Goal: Task Accomplishment & Management: Manage account settings

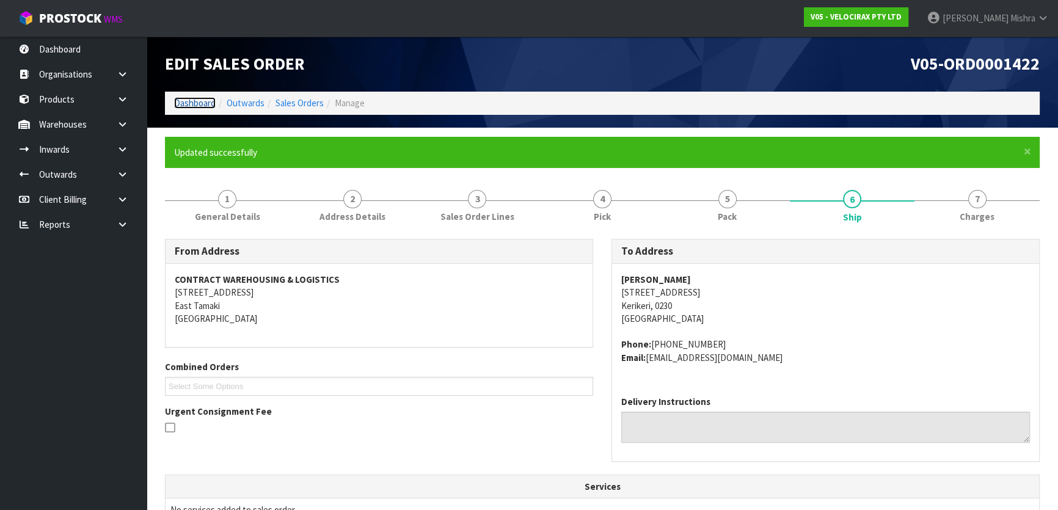
click at [180, 101] on link "Dashboard" at bounding box center [195, 103] width 42 height 12
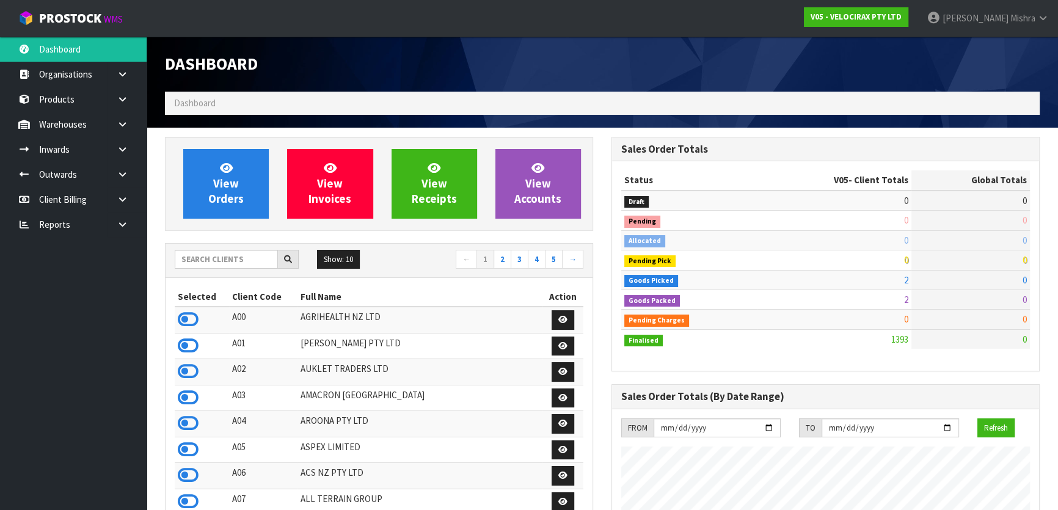
scroll to position [950, 446]
click at [229, 259] on input "text" at bounding box center [226, 259] width 103 height 19
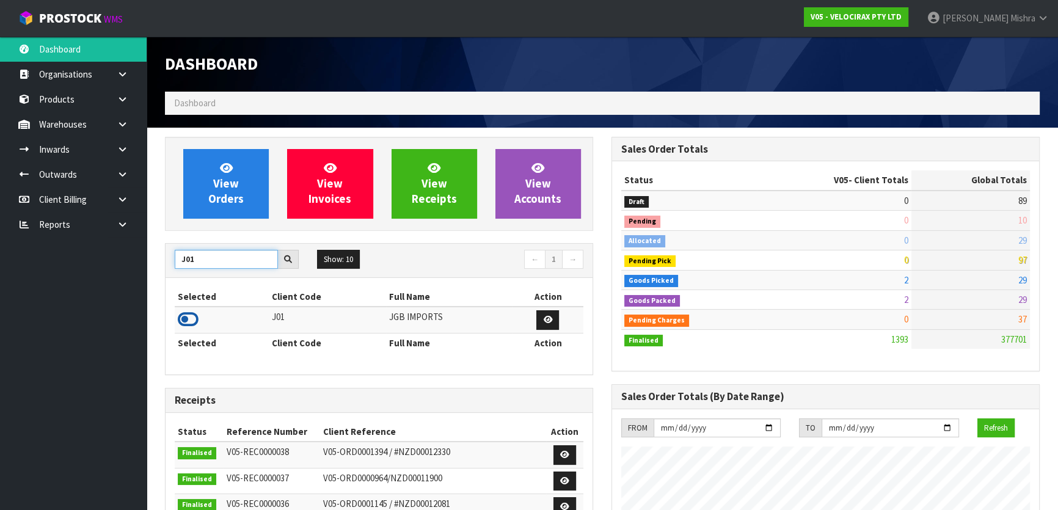
type input "J01"
click at [189, 319] on icon at bounding box center [188, 319] width 21 height 18
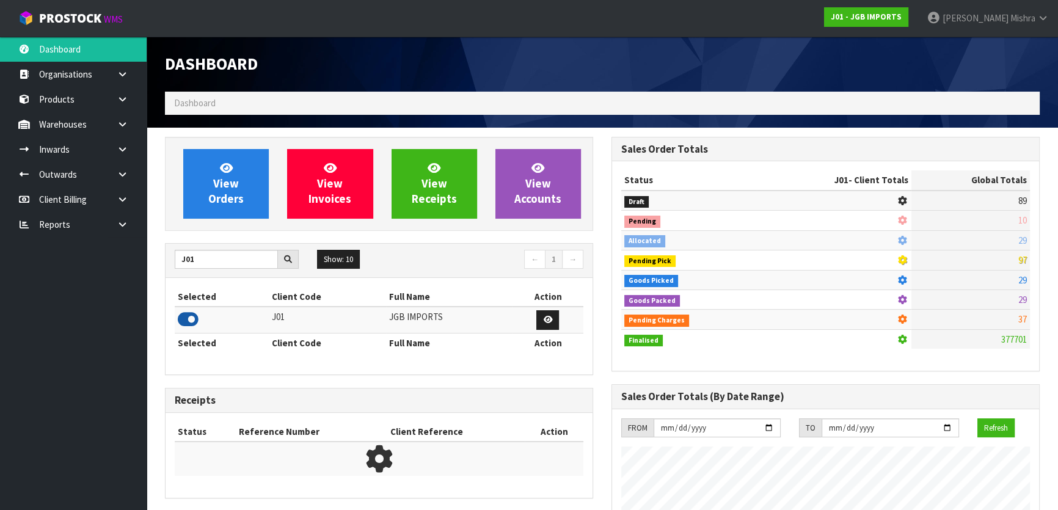
scroll to position [924, 446]
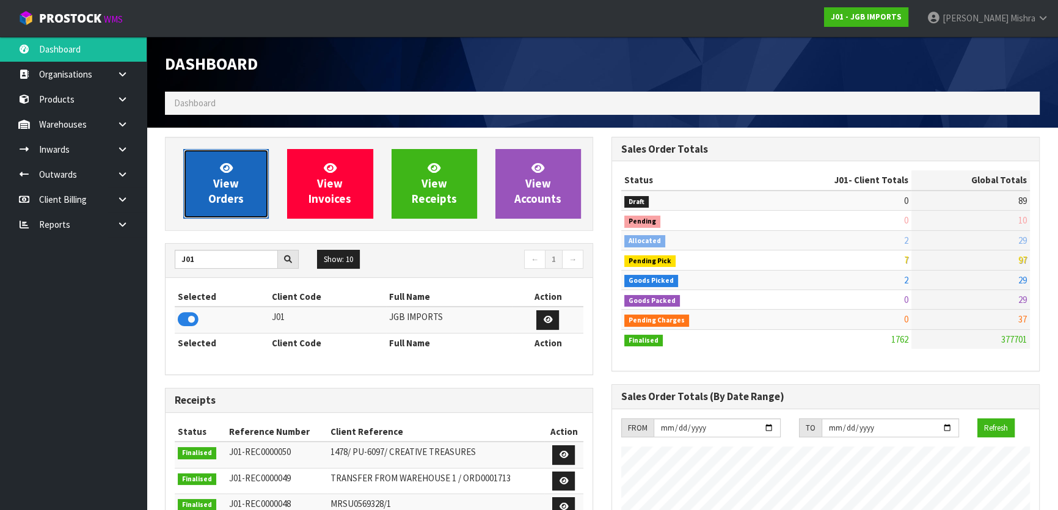
click at [219, 195] on span "View Orders" at bounding box center [225, 184] width 35 height 46
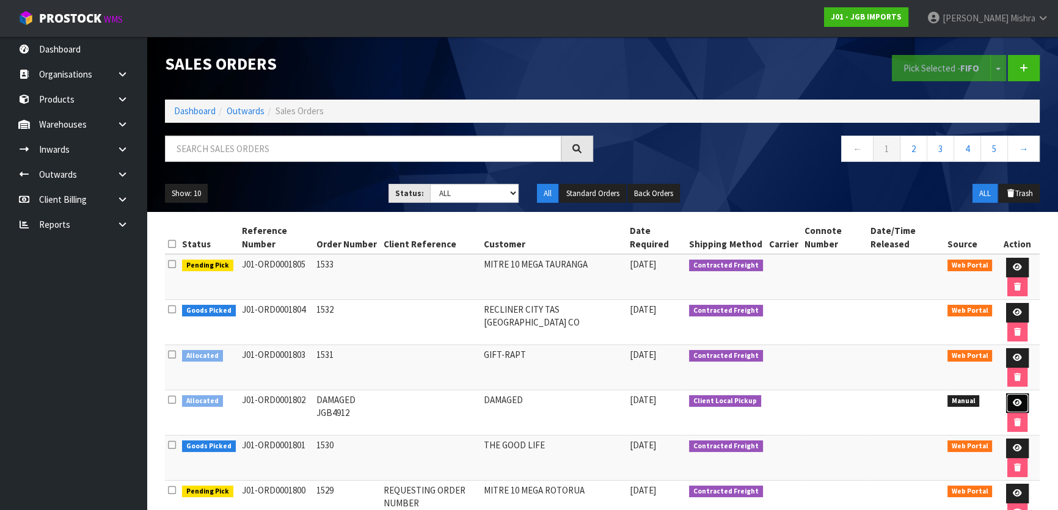
click at [1017, 400] on icon at bounding box center [1017, 403] width 9 height 8
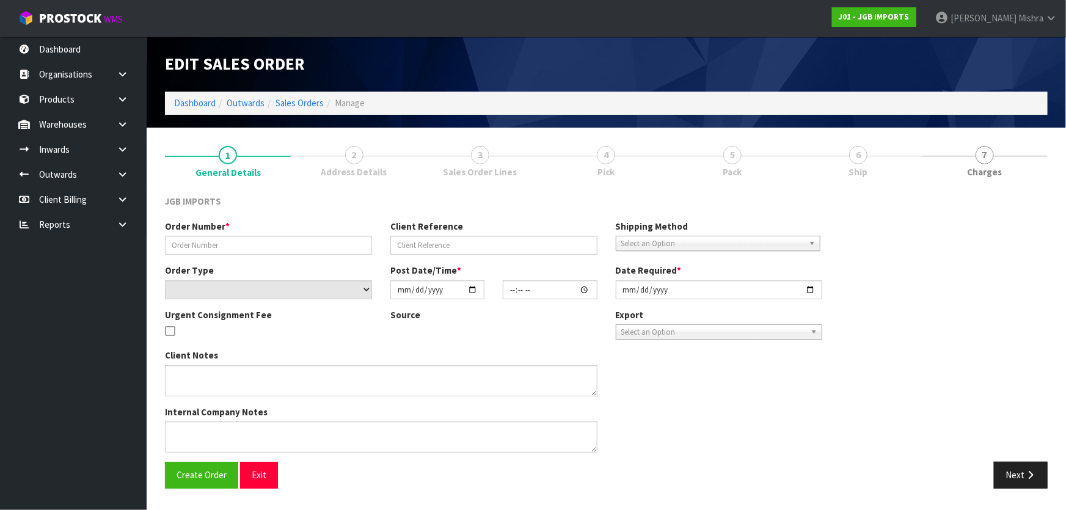
type input "DAMAGED JGB4912"
select select "number:0"
type input "[DATE]"
type input "10:15:00.000"
type input "[DATE]"
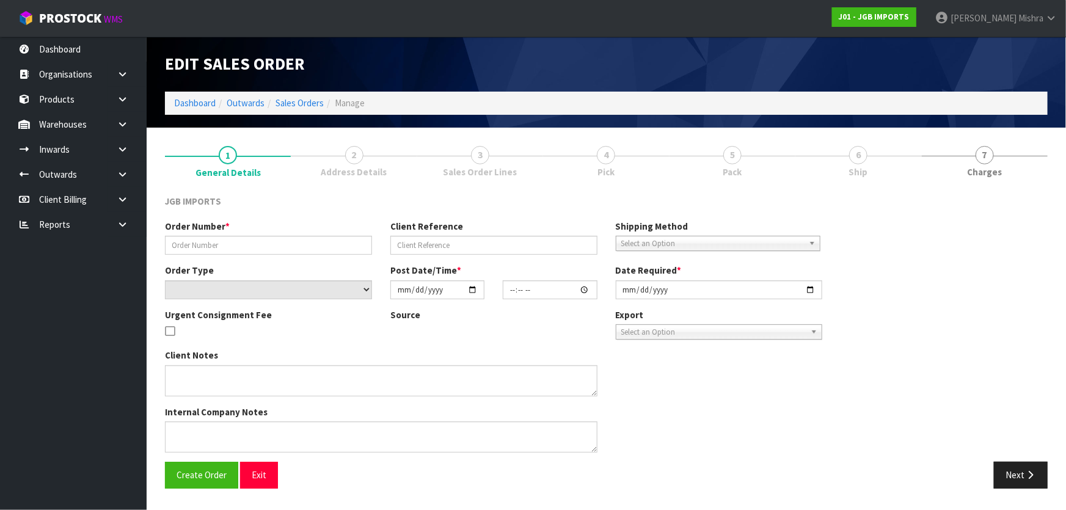
type textarea "PLEASE FIND THE ATTACHED DAMAGED FORM FOR CODE 4912 GOT DAMAGED BY WAREHOUSE"
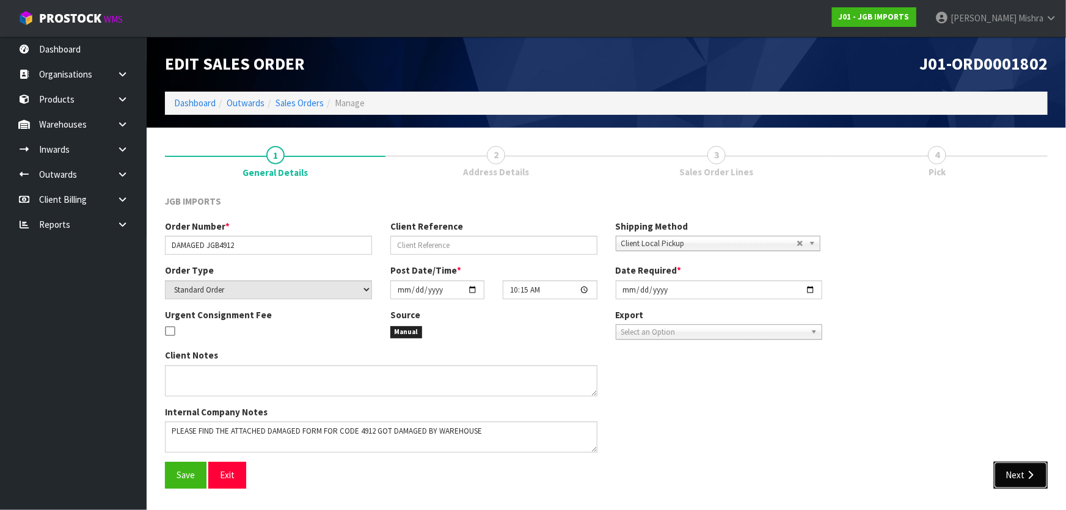
click at [1005, 472] on button "Next" at bounding box center [1021, 475] width 54 height 26
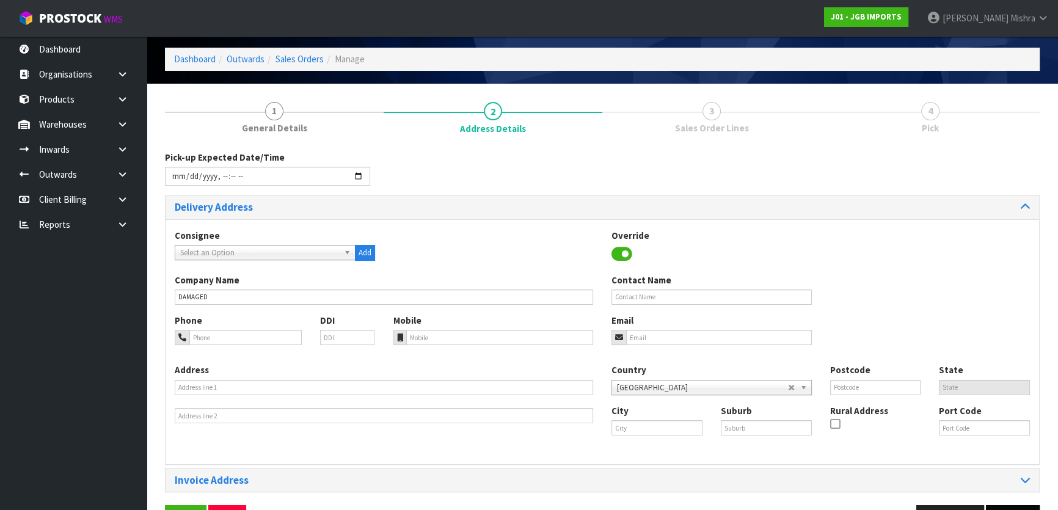
scroll to position [84, 0]
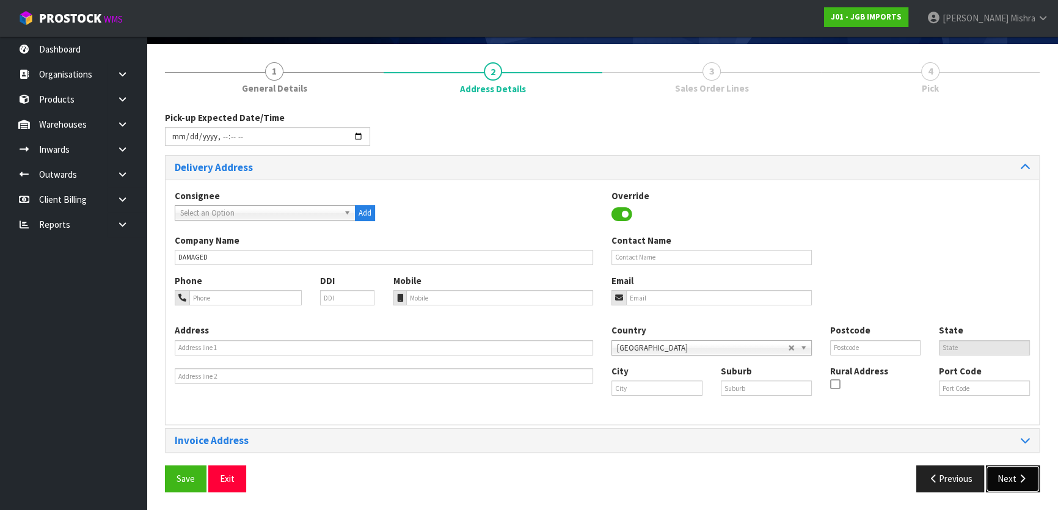
click at [1014, 479] on button "Next" at bounding box center [1013, 478] width 54 height 26
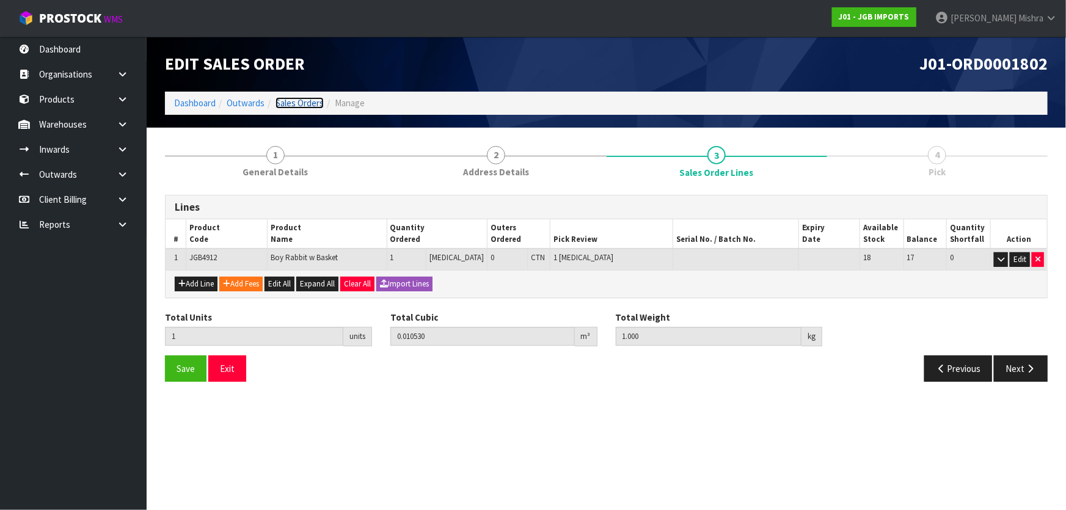
click at [294, 98] on link "Sales Orders" at bounding box center [300, 103] width 48 height 12
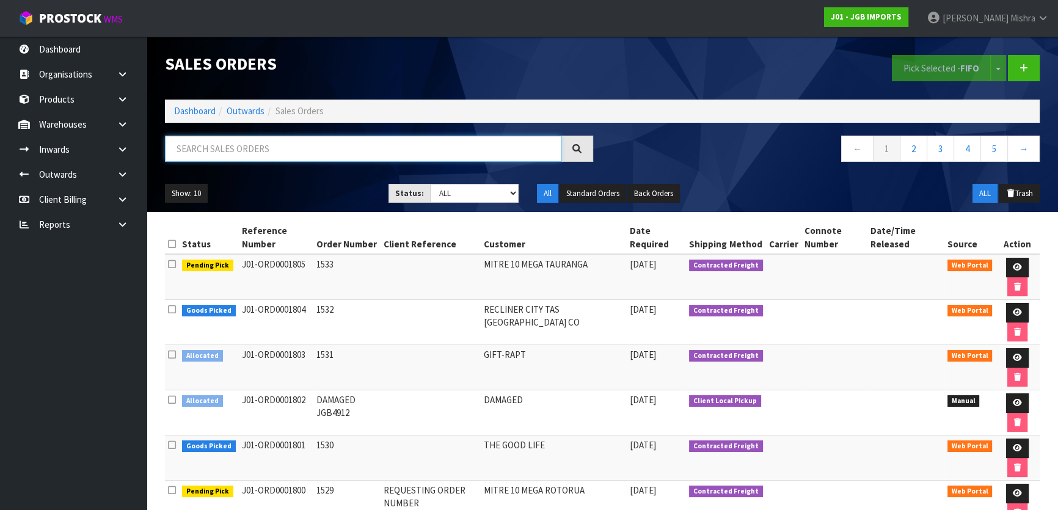
click at [359, 140] on input "text" at bounding box center [363, 149] width 396 height 26
click at [196, 117] on li "Dashboard" at bounding box center [195, 110] width 42 height 13
click at [197, 115] on link "Dashboard" at bounding box center [195, 111] width 42 height 12
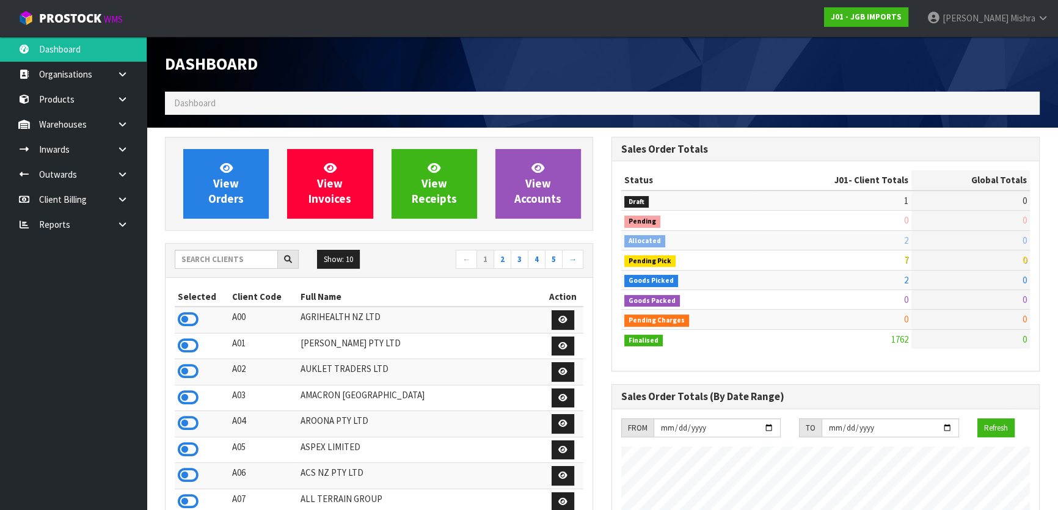
scroll to position [924, 446]
click at [213, 266] on input "text" at bounding box center [226, 259] width 103 height 19
type input "B06"
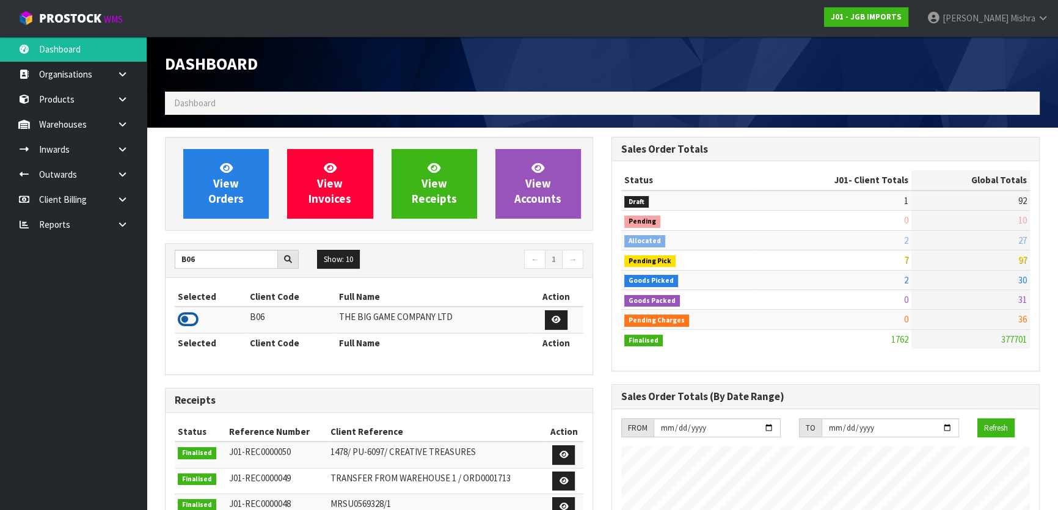
click at [183, 324] on icon at bounding box center [188, 319] width 21 height 18
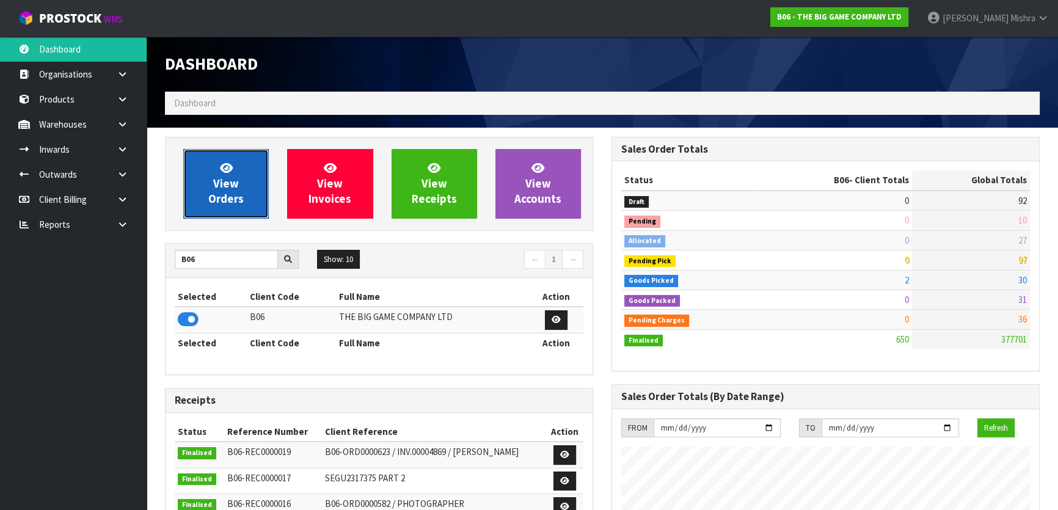
click at [220, 176] on span "View Orders" at bounding box center [225, 184] width 35 height 46
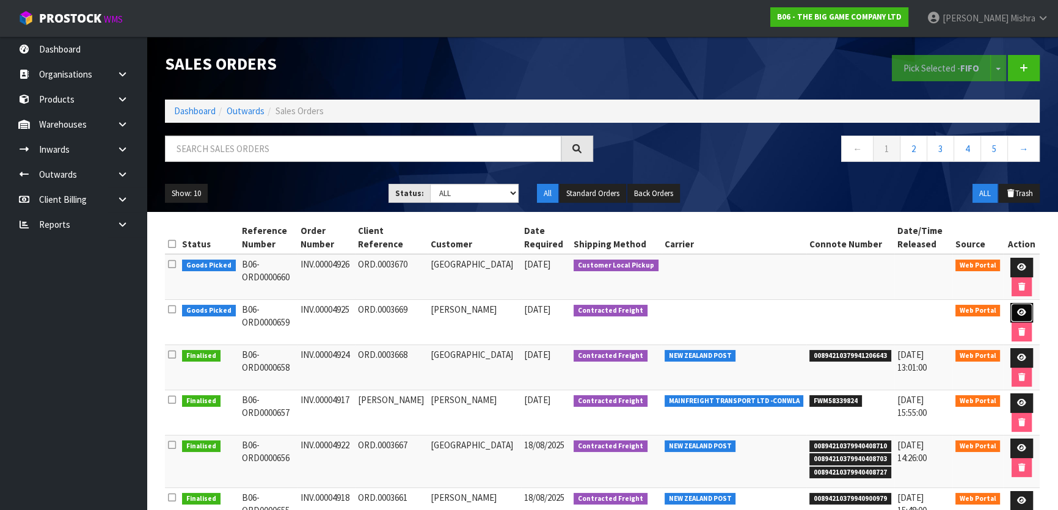
click at [1021, 313] on icon at bounding box center [1021, 312] width 9 height 8
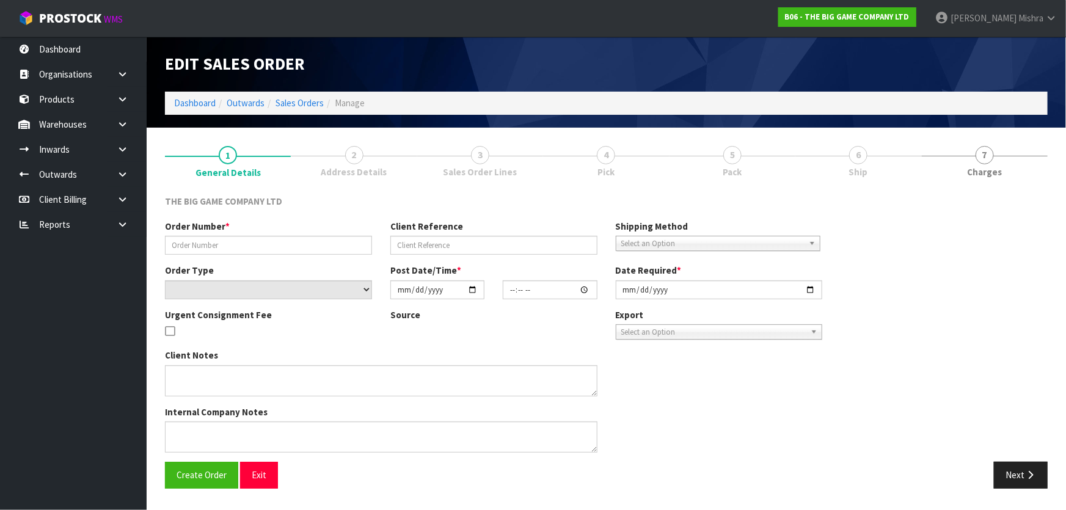
type input "INV.00004925"
type input "ORD.0003669"
select select "number:0"
type input "[DATE]"
type input "14:52:00.000"
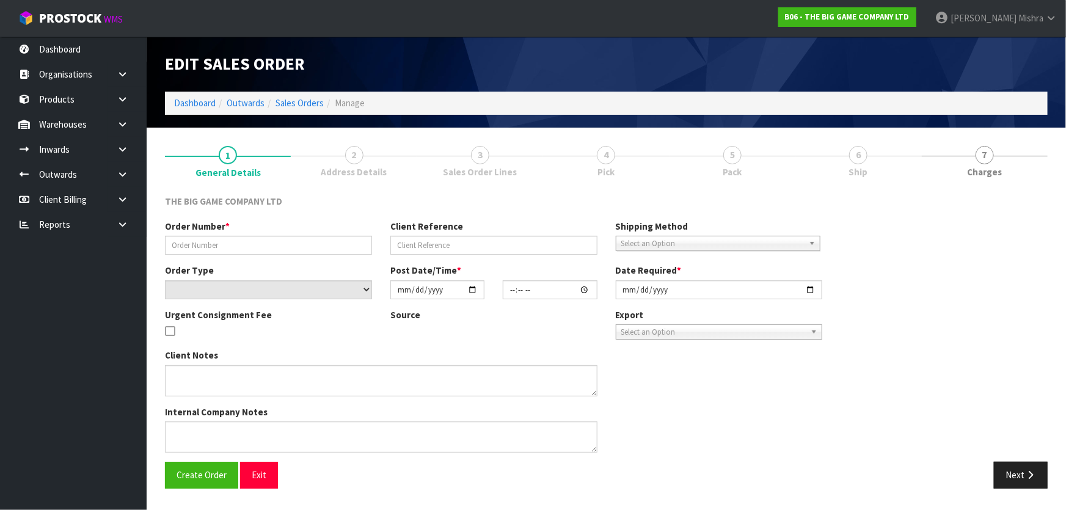
type input "[DATE]"
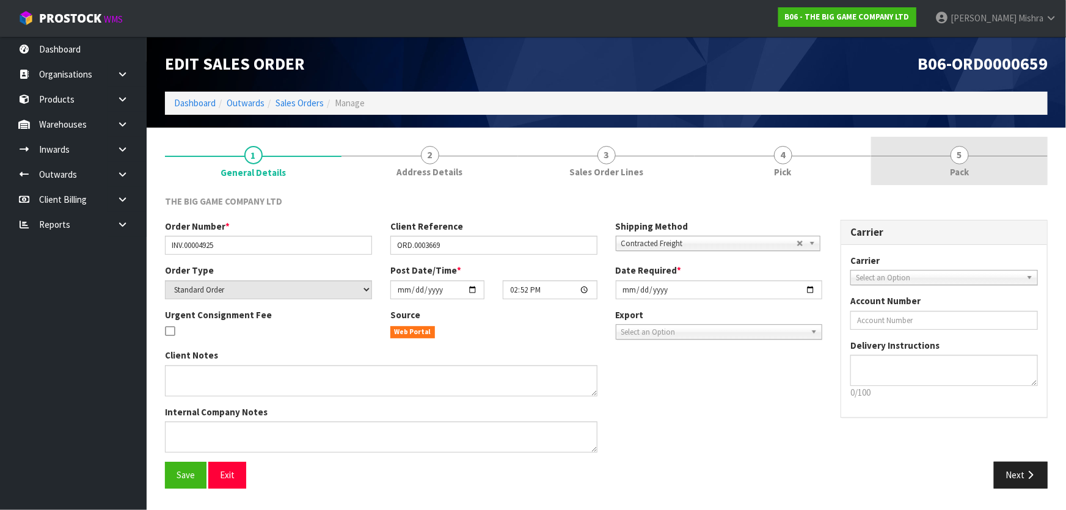
click at [948, 164] on link "5 Pack" at bounding box center [959, 161] width 177 height 48
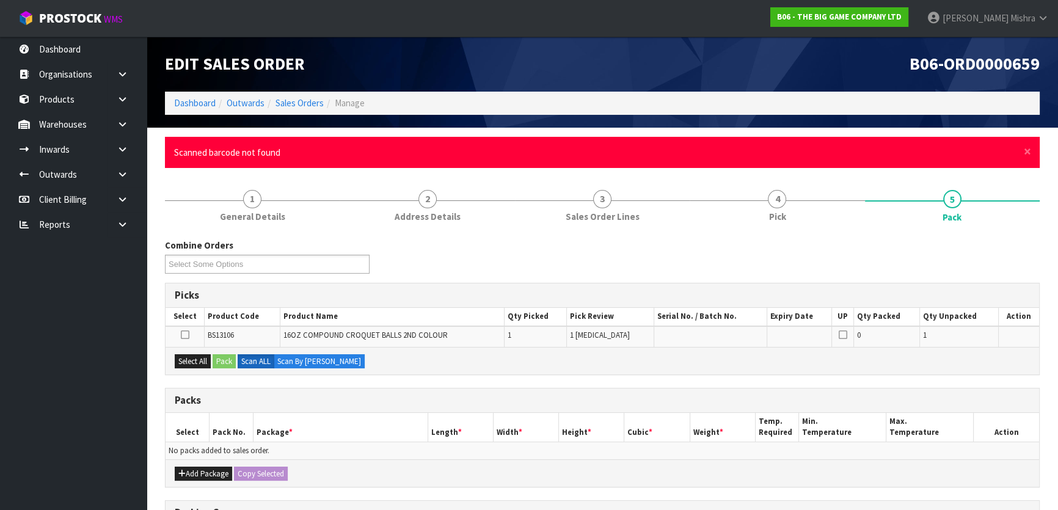
click at [1022, 155] on div "× Close Scanned barcode not found" at bounding box center [602, 152] width 875 height 31
click at [1029, 152] on span "×" at bounding box center [1027, 151] width 7 height 17
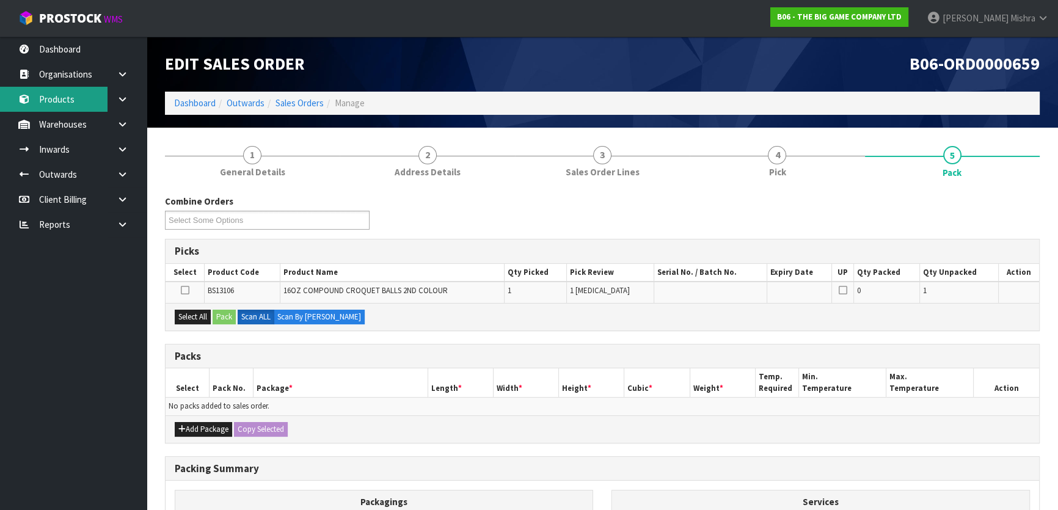
click at [63, 96] on link "Products" at bounding box center [73, 99] width 147 height 25
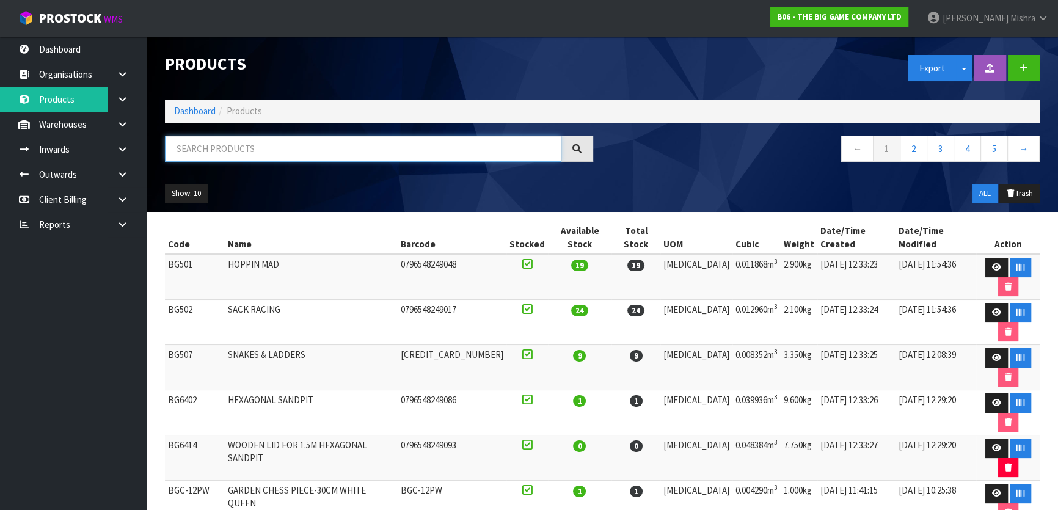
click at [280, 154] on input "text" at bounding box center [363, 149] width 396 height 26
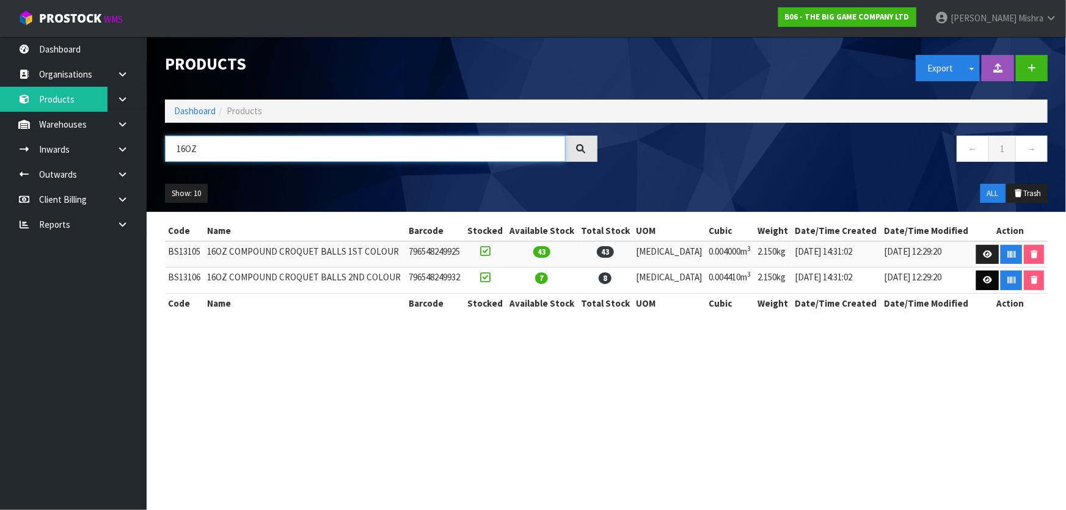
type input "16OZ"
click at [985, 279] on icon at bounding box center [987, 280] width 9 height 8
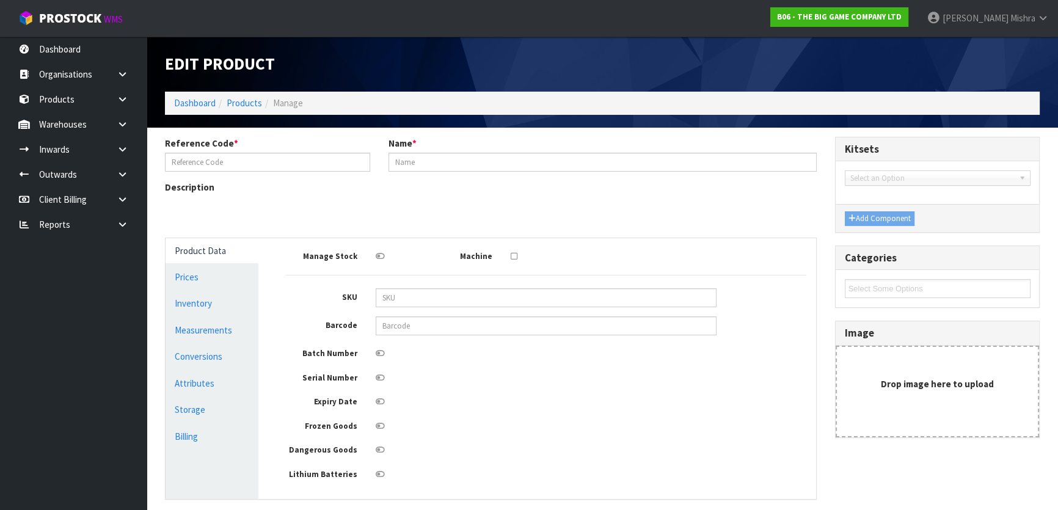
type input "BS13106"
type input "16OZ COMPOUND CROQUET BALLS 2ND COLOUR"
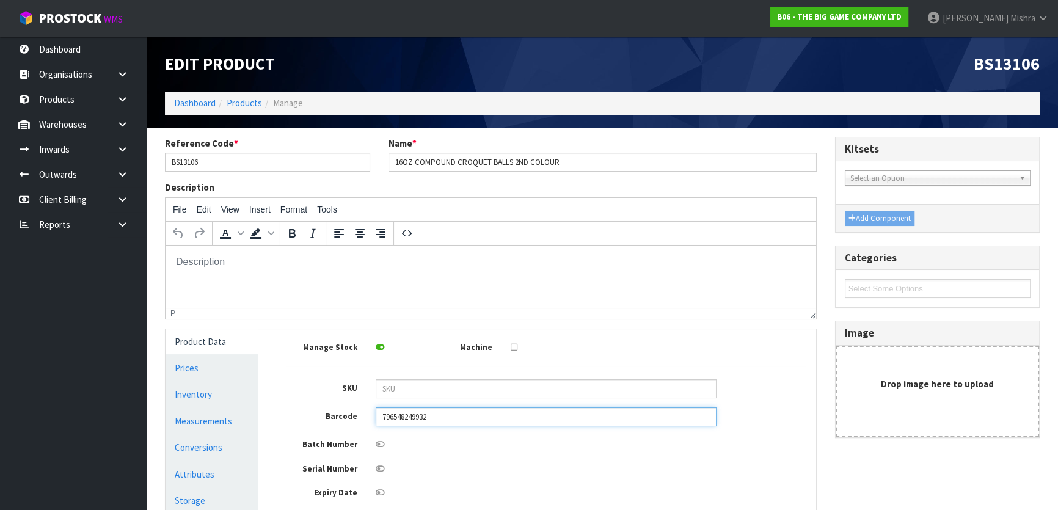
click at [382, 415] on input "796548249932" at bounding box center [546, 416] width 341 height 19
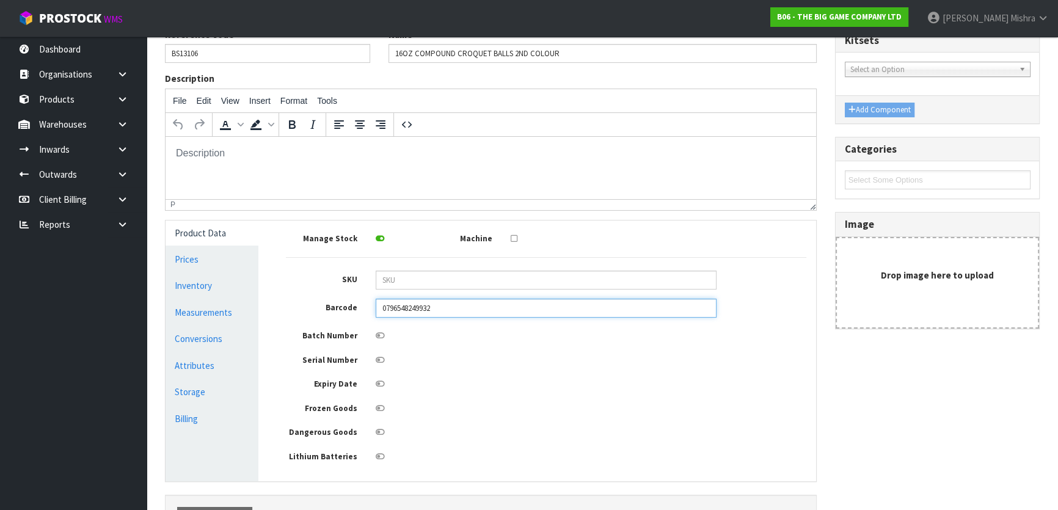
scroll to position [193, 0]
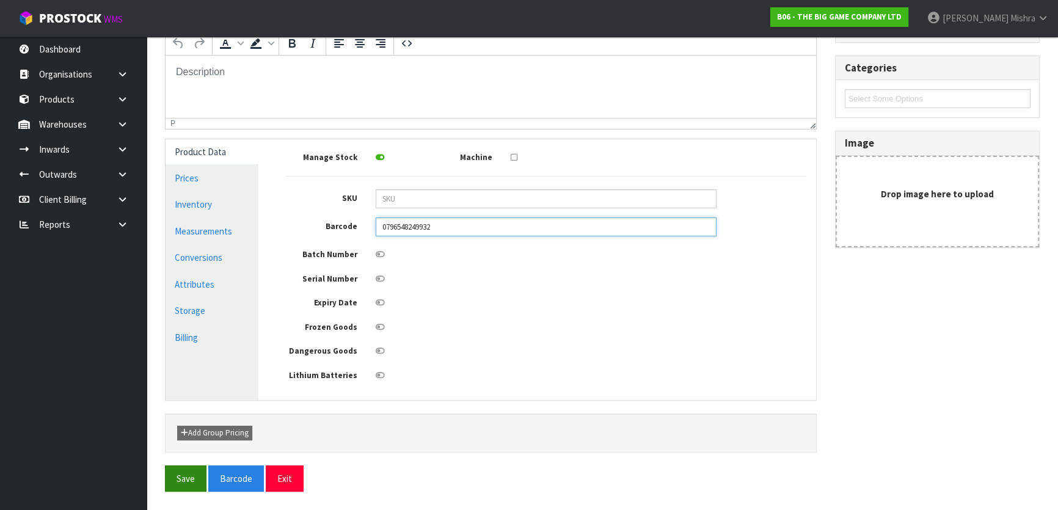
type input "0796548249932"
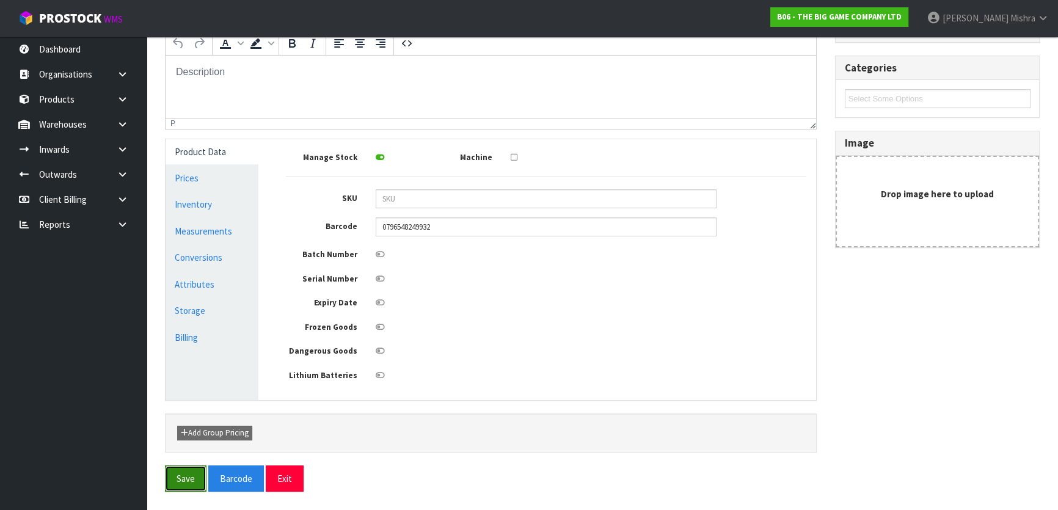
click at [183, 472] on button "Save" at bounding box center [186, 478] width 42 height 26
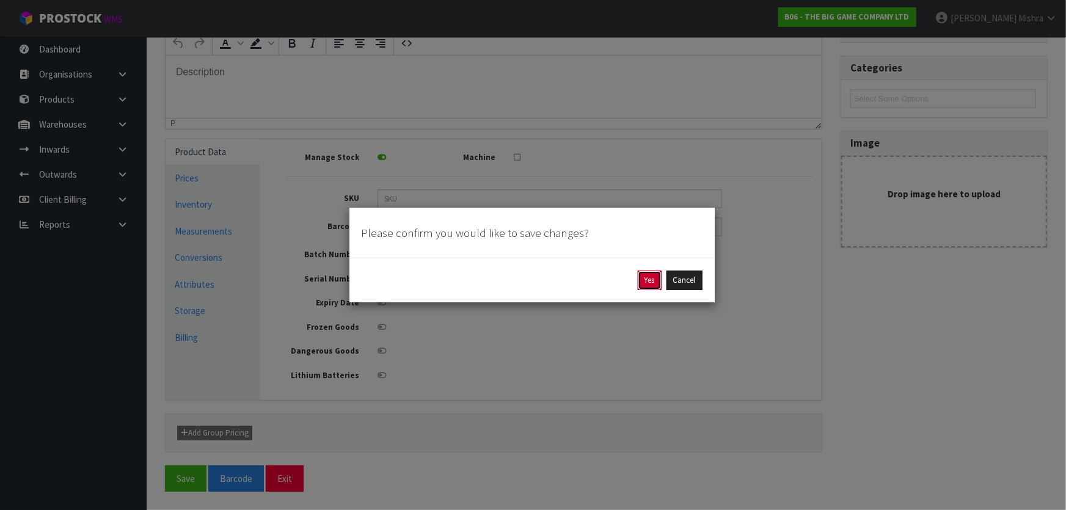
click at [643, 280] on button "Yes" at bounding box center [650, 281] width 24 height 20
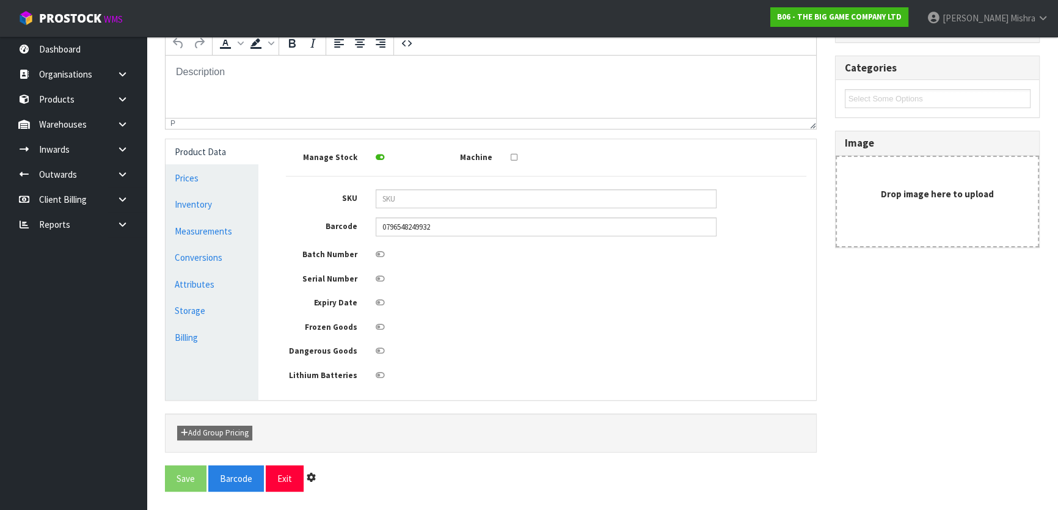
scroll to position [0, 0]
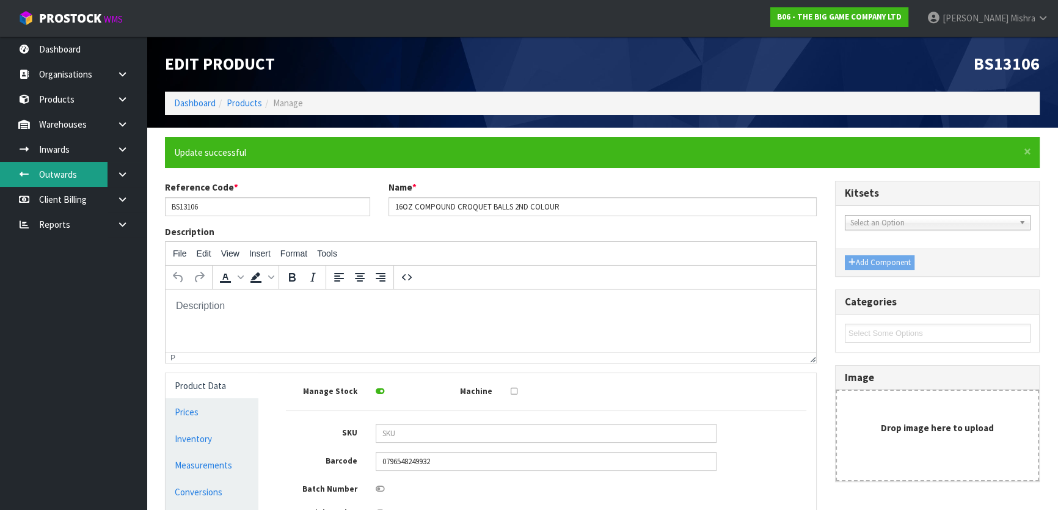
click at [57, 177] on link "Outwards" at bounding box center [73, 174] width 147 height 25
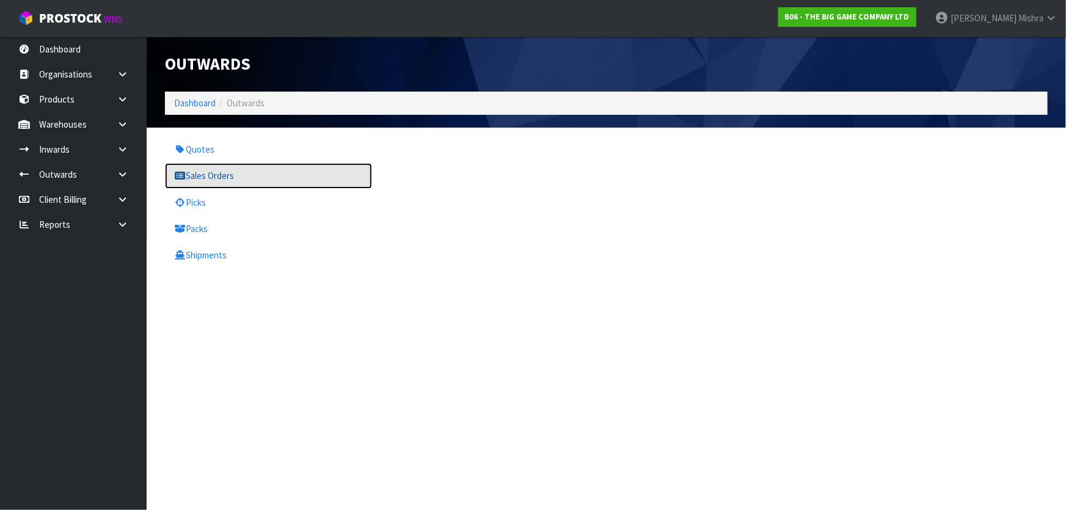
click at [208, 184] on link "Sales Orders" at bounding box center [268, 175] width 207 height 25
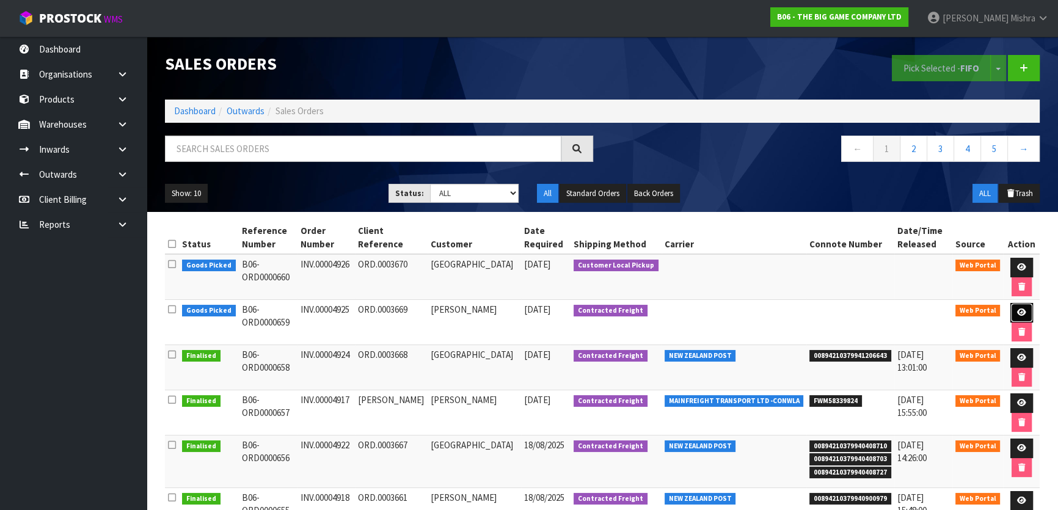
click at [1019, 313] on icon at bounding box center [1021, 312] width 9 height 8
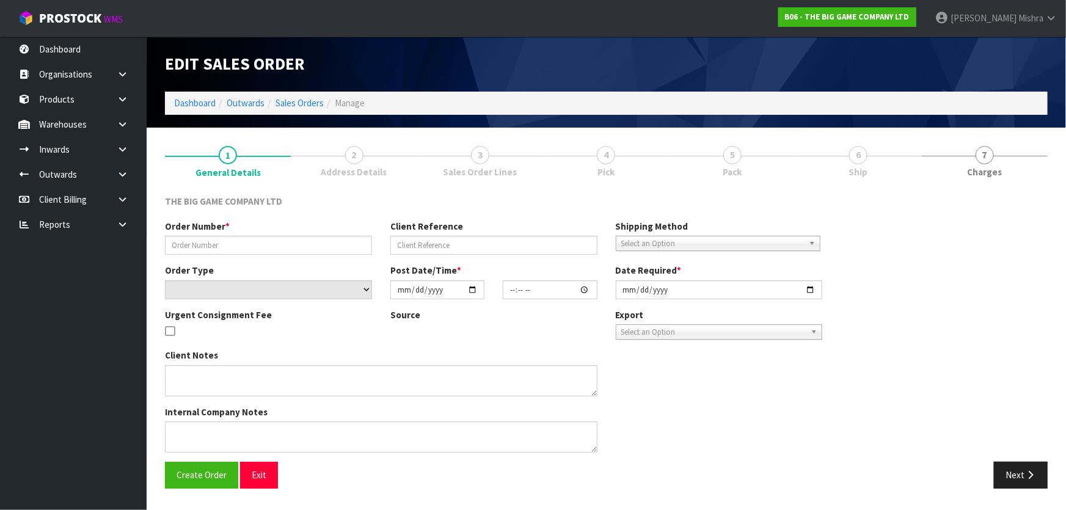
type input "INV.00004925"
type input "ORD.0003669"
select select "number:0"
type input "[DATE]"
type input "14:52:00.000"
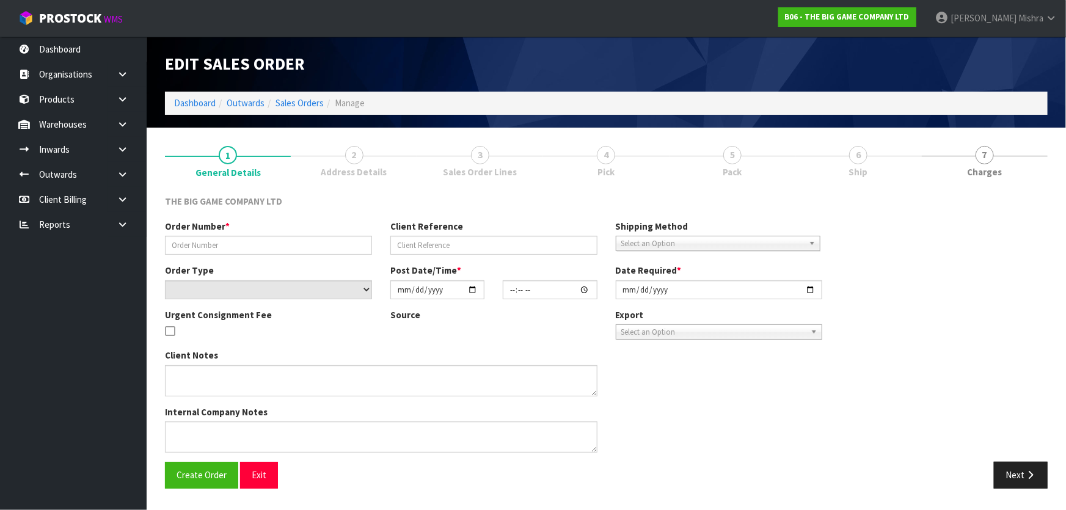
type input "[DATE]"
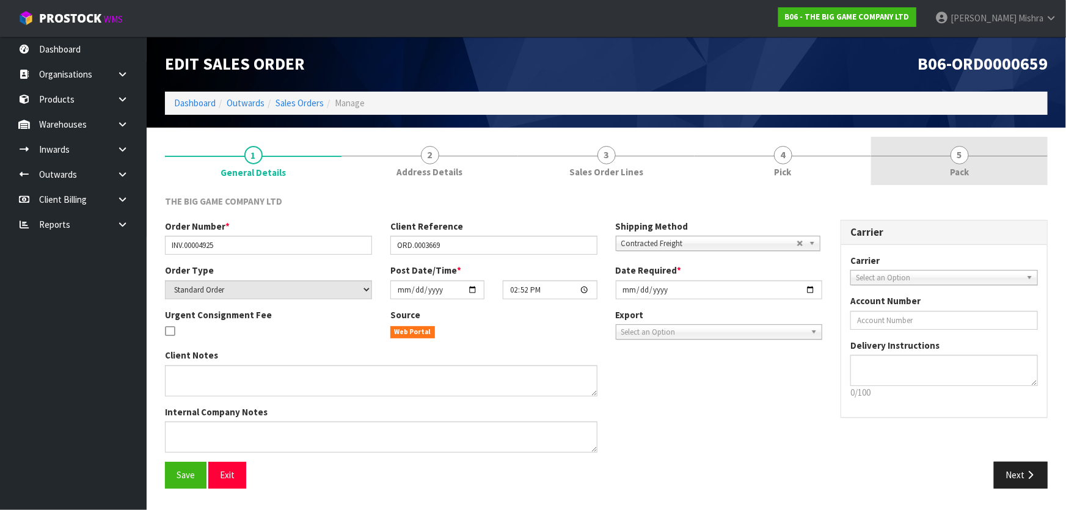
click at [924, 159] on link "5 Pack" at bounding box center [959, 161] width 177 height 48
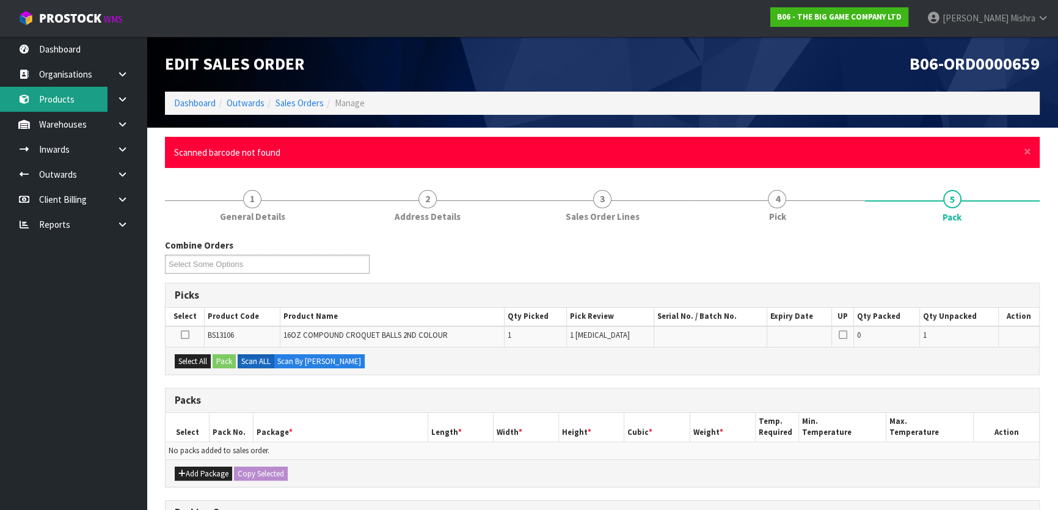
click at [82, 95] on link "Products" at bounding box center [73, 99] width 147 height 25
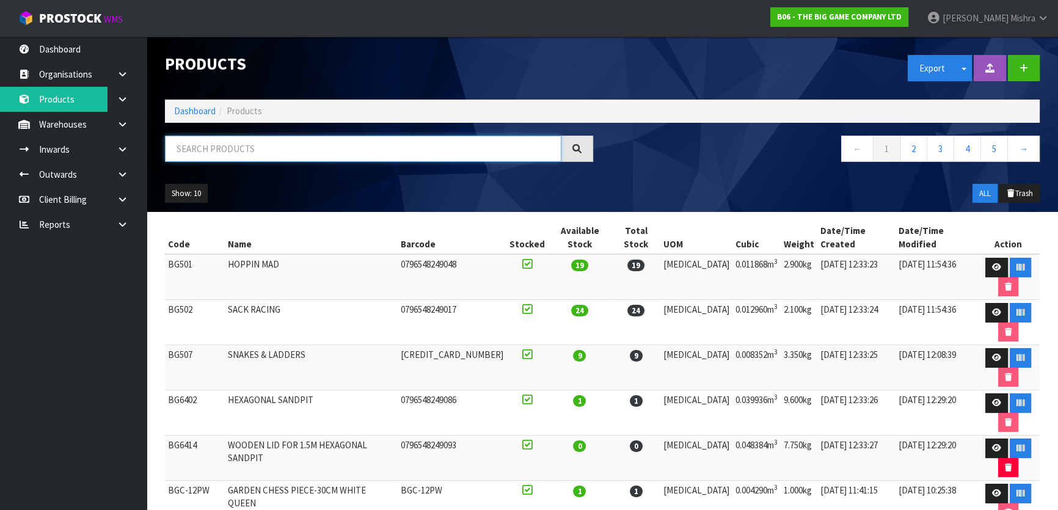
click at [271, 153] on input "text" at bounding box center [363, 149] width 396 height 26
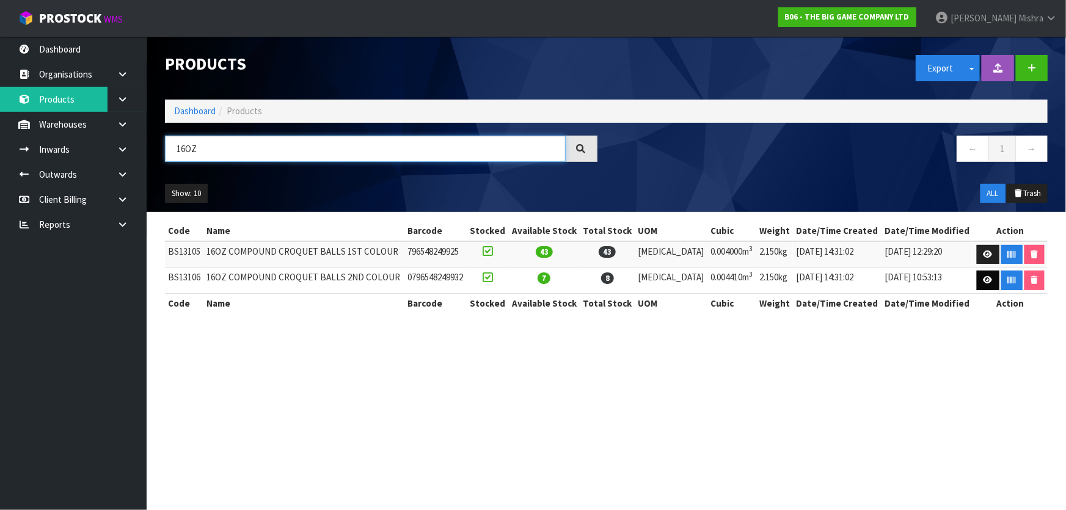
type input "16OZ"
click at [980, 273] on link at bounding box center [988, 281] width 23 height 20
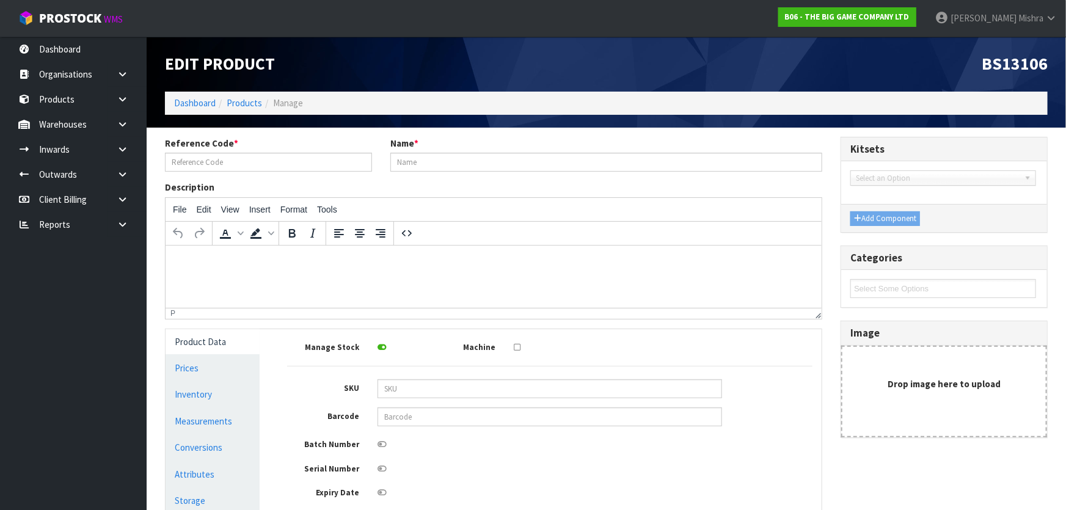
type input "BS13106"
type input "16OZ COMPOUND CROQUET BALLS 2ND COLOUR"
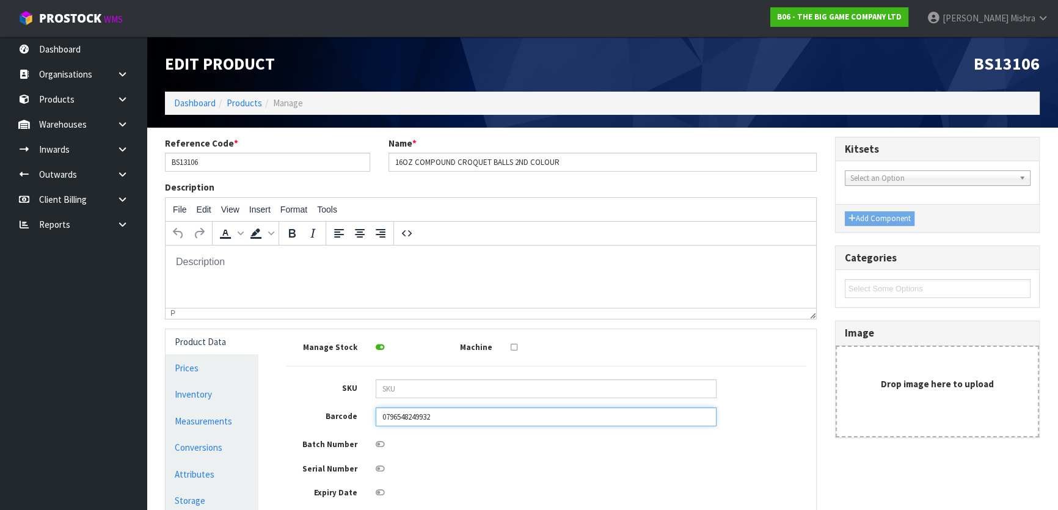
drag, startPoint x: 451, startPoint y: 418, endPoint x: 266, endPoint y: 411, distance: 185.9
click at [266, 411] on div "Product Data Prices Inventory Measurements Conversions Attributes Storage Billi…" at bounding box center [490, 459] width 669 height 261
type input "796548249918"
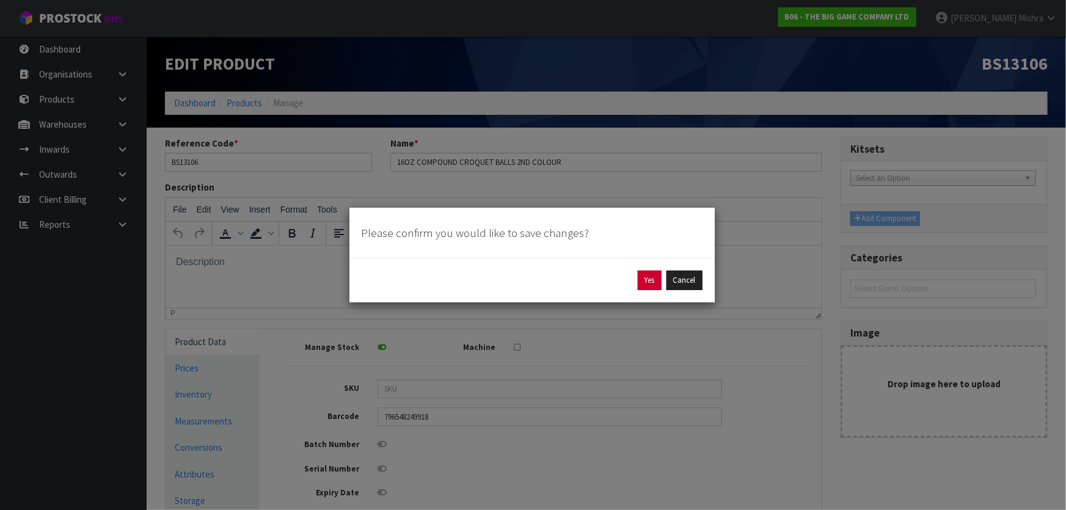
drag, startPoint x: 661, startPoint y: 268, endPoint x: 654, endPoint y: 274, distance: 9.1
click at [657, 272] on div "Yes Cancel" at bounding box center [531, 280] width 365 height 45
click at [654, 275] on button "Yes" at bounding box center [650, 281] width 24 height 20
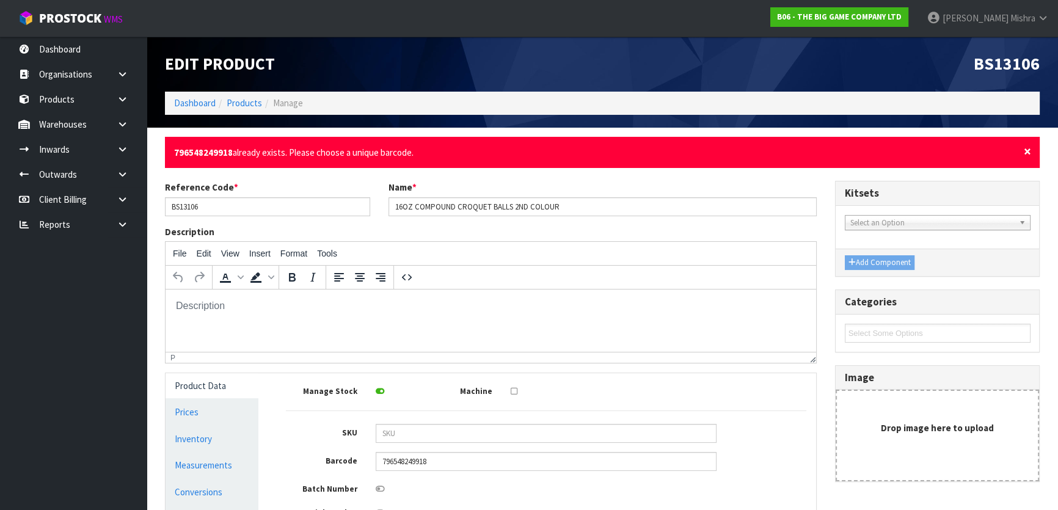
click at [1026, 152] on span "×" at bounding box center [1027, 151] width 7 height 17
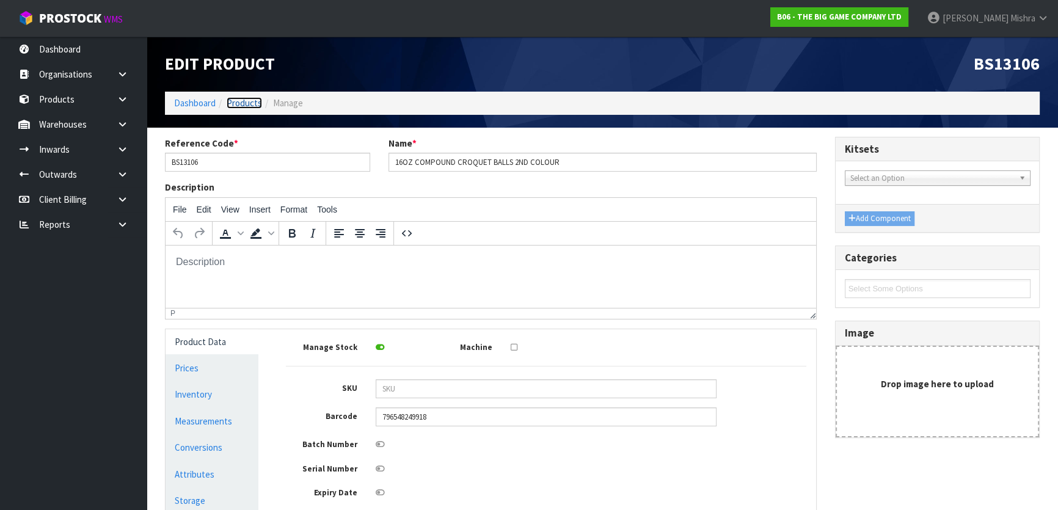
click at [243, 101] on link "Products" at bounding box center [244, 103] width 35 height 12
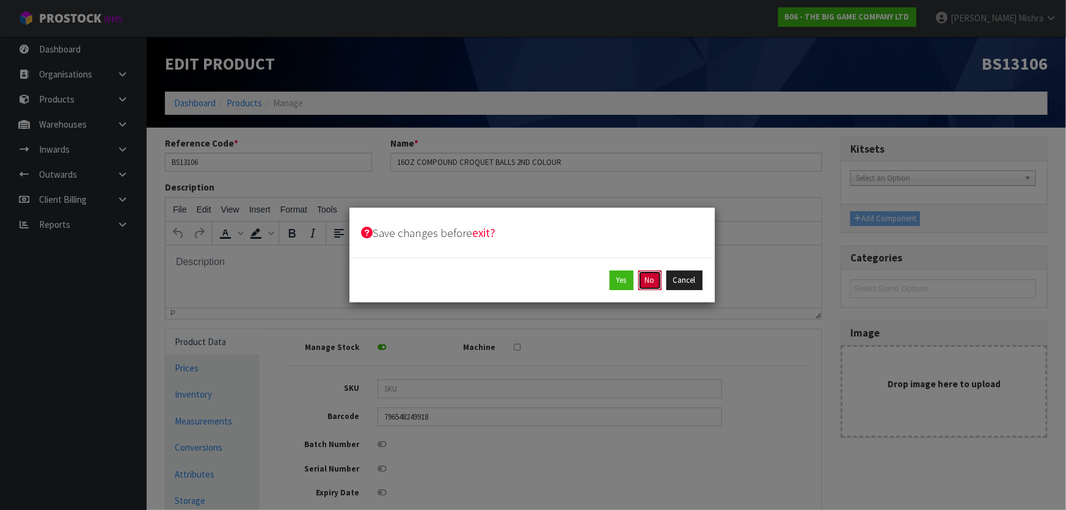
click at [655, 286] on button "No" at bounding box center [649, 281] width 23 height 20
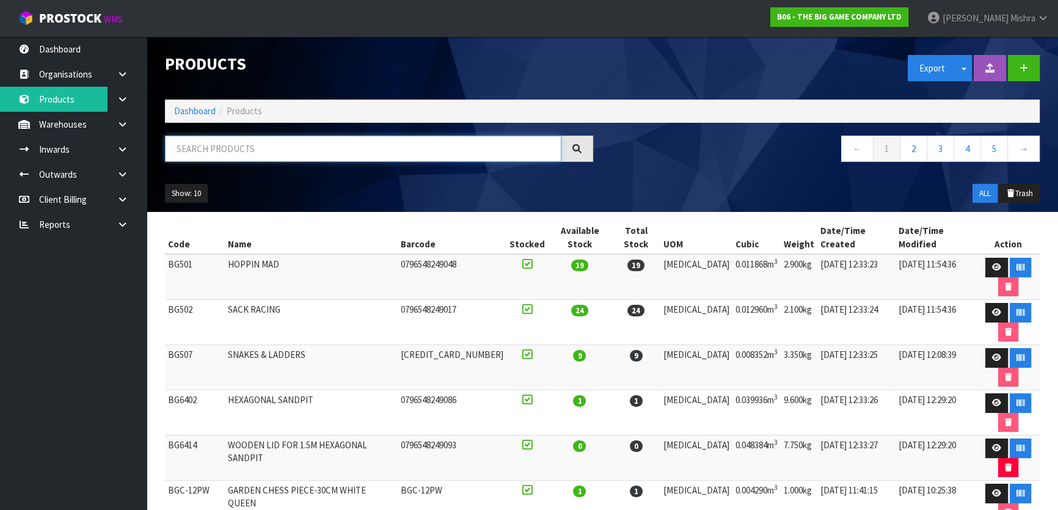
click at [336, 150] on input "text" at bounding box center [363, 149] width 396 height 26
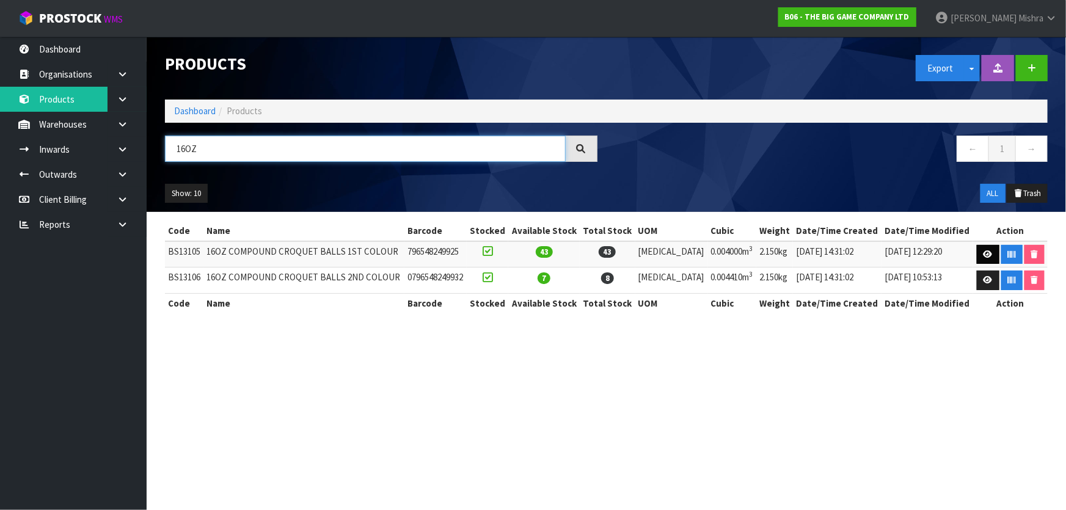
type input "16OZ"
click at [987, 250] on icon at bounding box center [988, 254] width 9 height 8
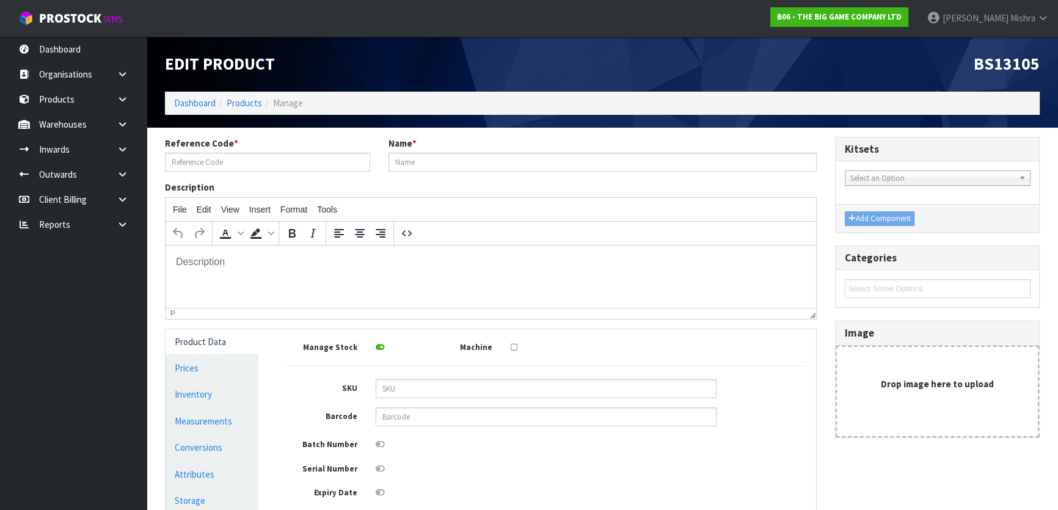
type input "BS13105"
type input "16OZ COMPOUND CROQUET BALLS 1ST COLOUR"
type input "796548249925"
click at [251, 101] on link "Products" at bounding box center [244, 103] width 35 height 12
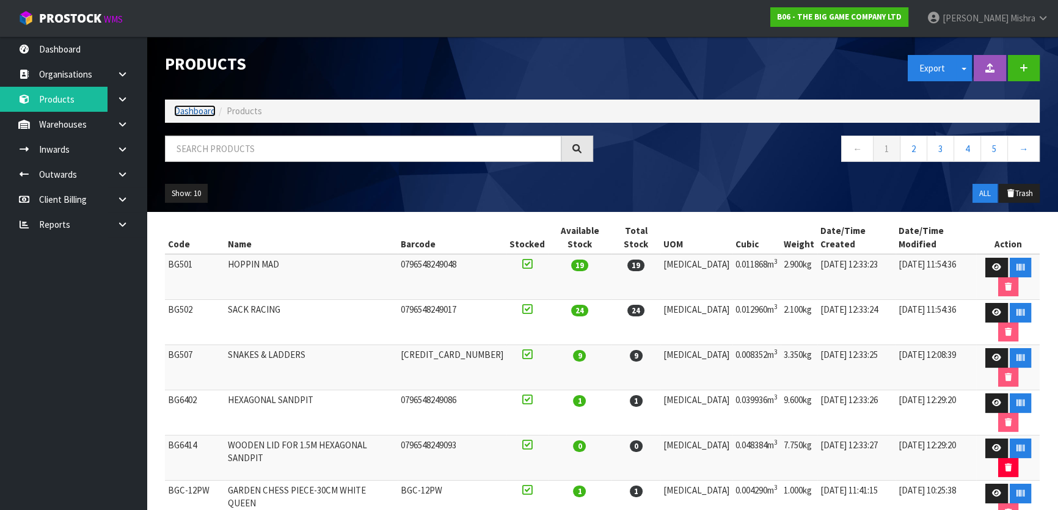
click at [179, 108] on link "Dashboard" at bounding box center [195, 111] width 42 height 12
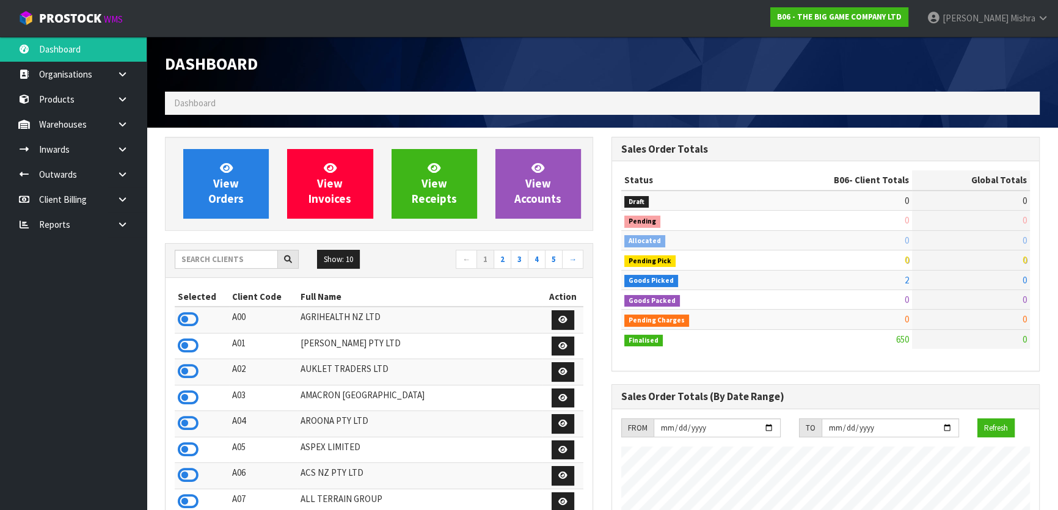
scroll to position [976, 446]
click at [235, 195] on span "View Orders" at bounding box center [225, 184] width 35 height 46
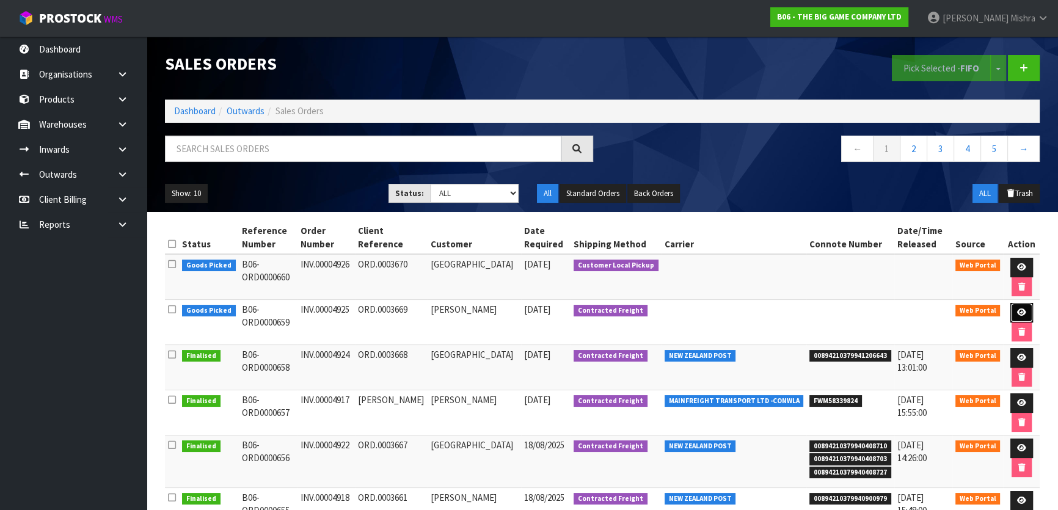
click at [1026, 311] on link at bounding box center [1021, 313] width 23 height 20
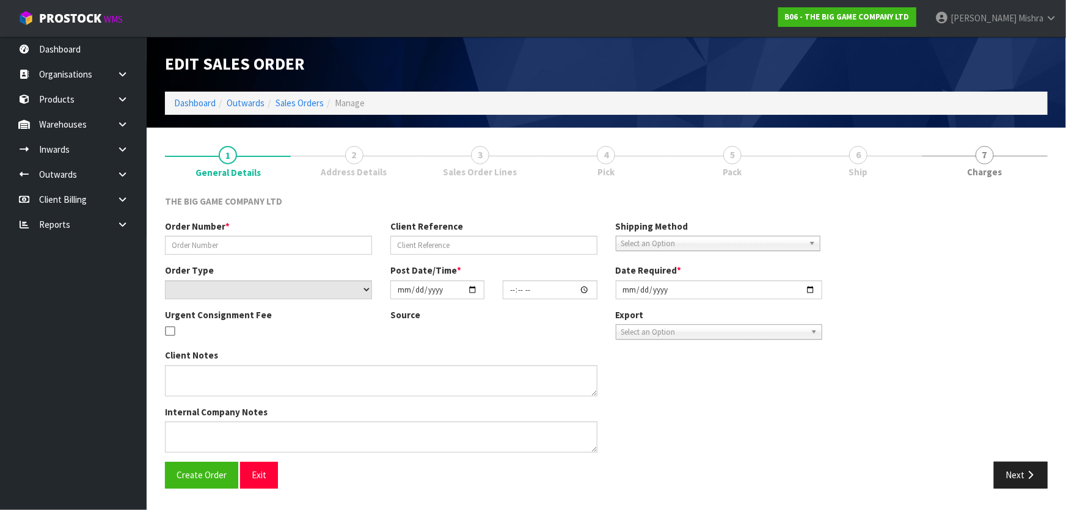
type input "INV.00004925"
type input "ORD.0003669"
select select "number:0"
type input "[DATE]"
type input "14:52:00.000"
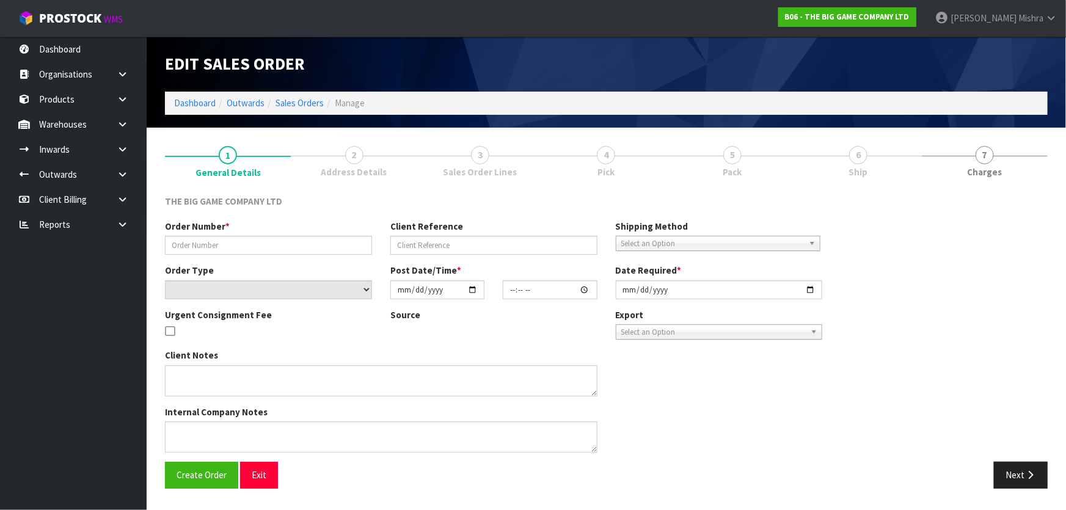
type input "[DATE]"
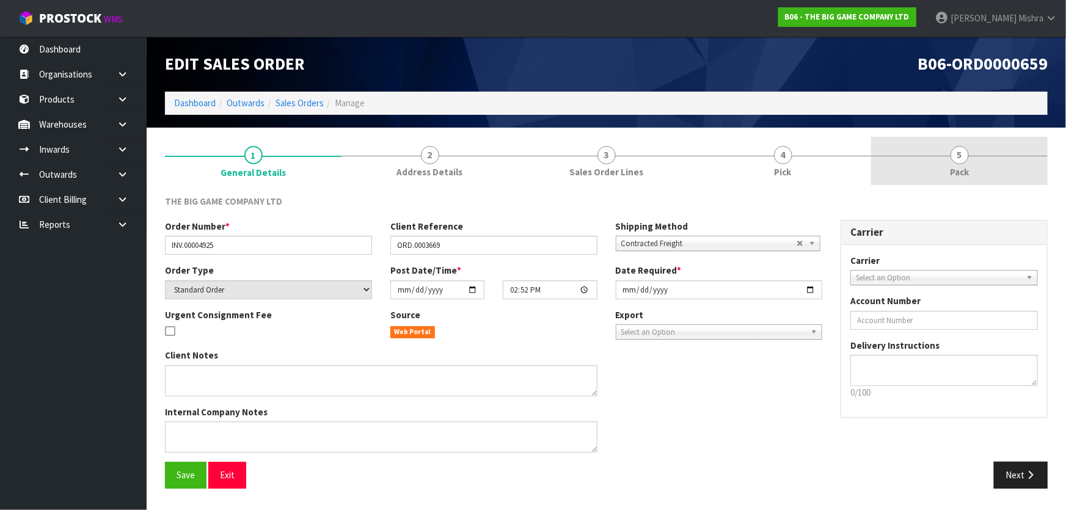
click at [962, 175] on span "Pack" at bounding box center [959, 172] width 19 height 13
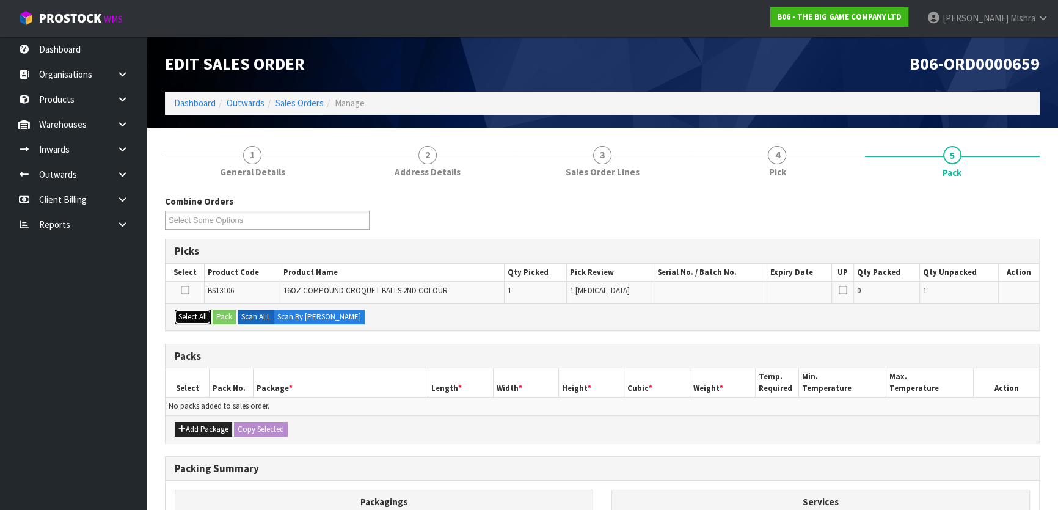
drag, startPoint x: 197, startPoint y: 323, endPoint x: 250, endPoint y: 324, distance: 52.6
click at [197, 323] on button "Select All" at bounding box center [193, 317] width 36 height 15
click at [229, 319] on button "Pack" at bounding box center [224, 317] width 23 height 15
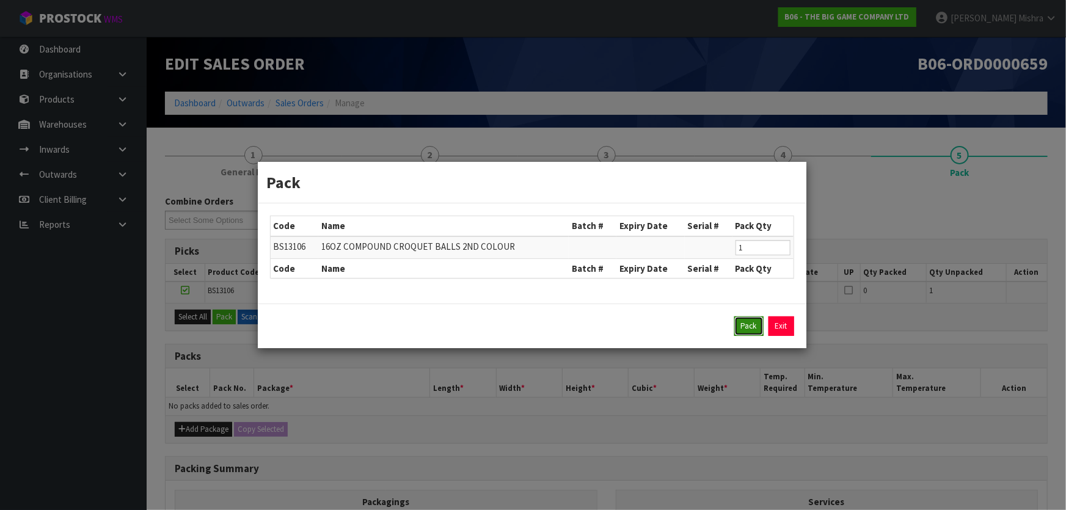
click at [757, 328] on button "Pack" at bounding box center [748, 326] width 29 height 20
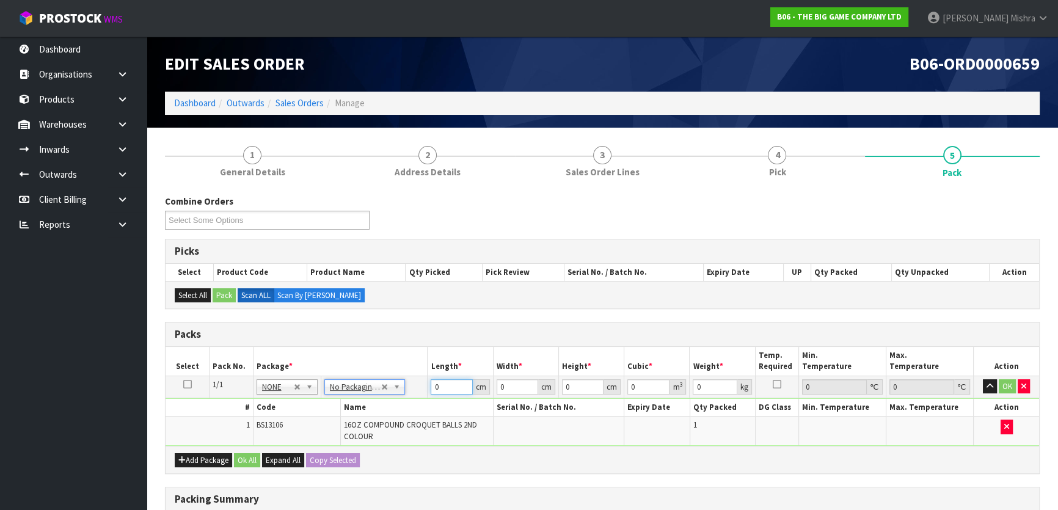
drag, startPoint x: 444, startPoint y: 379, endPoint x: 400, endPoint y: 379, distance: 44.0
click at [403, 380] on tr "1/1 NONE 007-001 007-002 007-004 007-009 007-013 007-014 007-015 007-017 007-01…" at bounding box center [603, 387] width 874 height 22
type input "21"
type input "11"
type input "2"
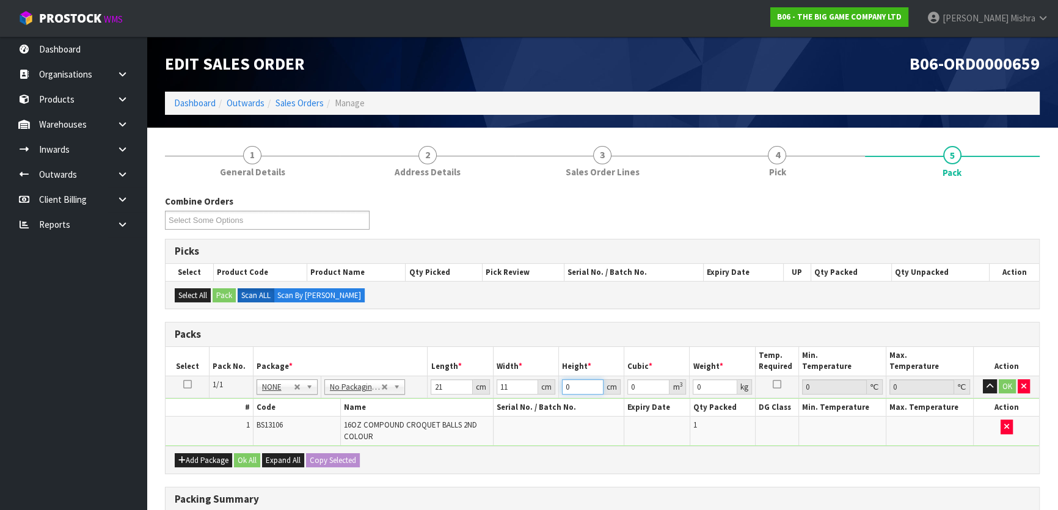
type input "0.000462"
type input "21"
type input "0.004851"
type input "21"
type input "3"
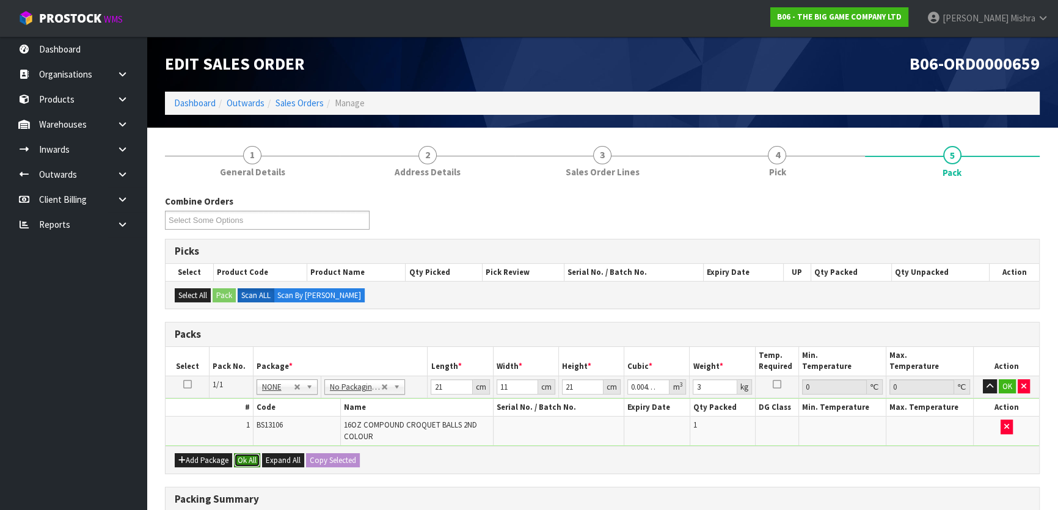
click at [254, 454] on button "Ok All" at bounding box center [247, 460] width 26 height 15
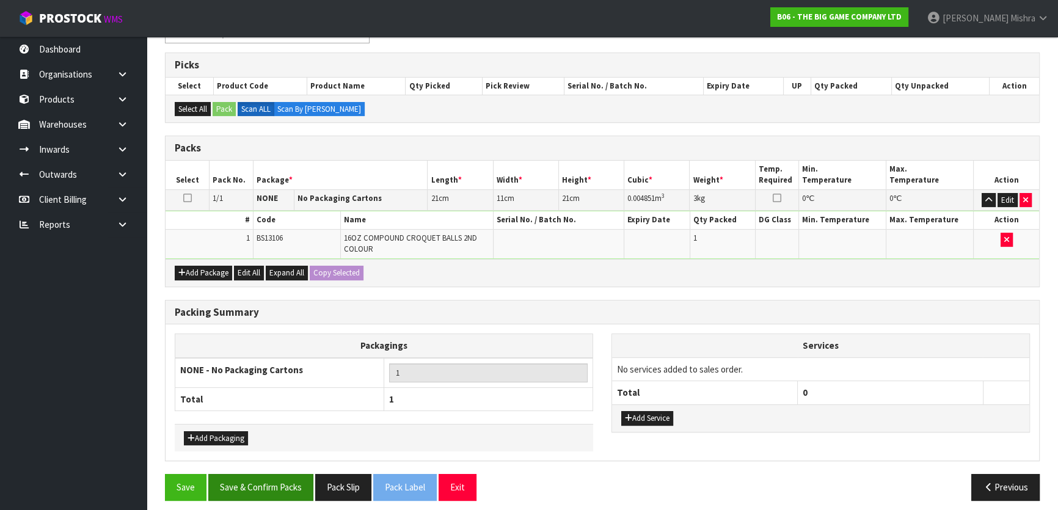
scroll to position [192, 0]
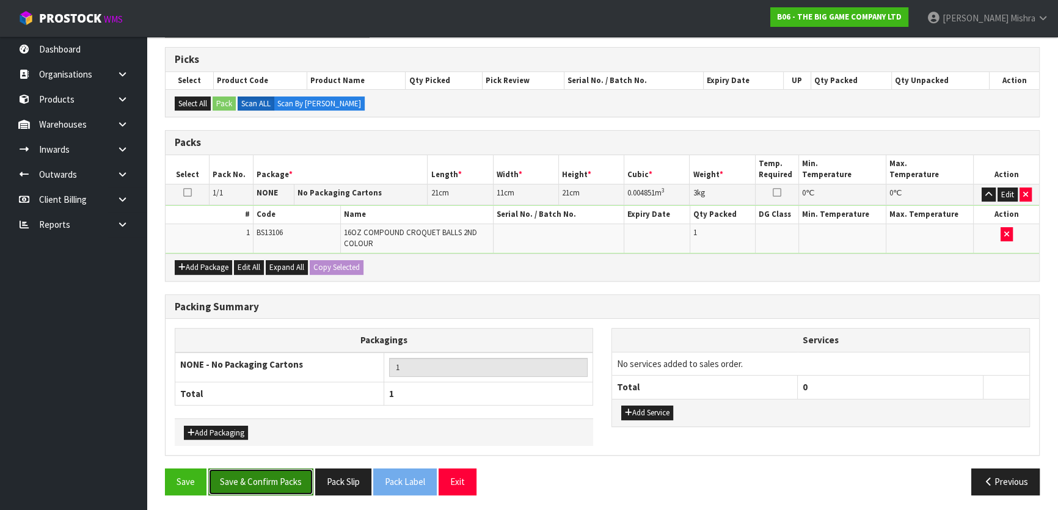
click at [268, 486] on button "Save & Confirm Packs" at bounding box center [260, 482] width 105 height 26
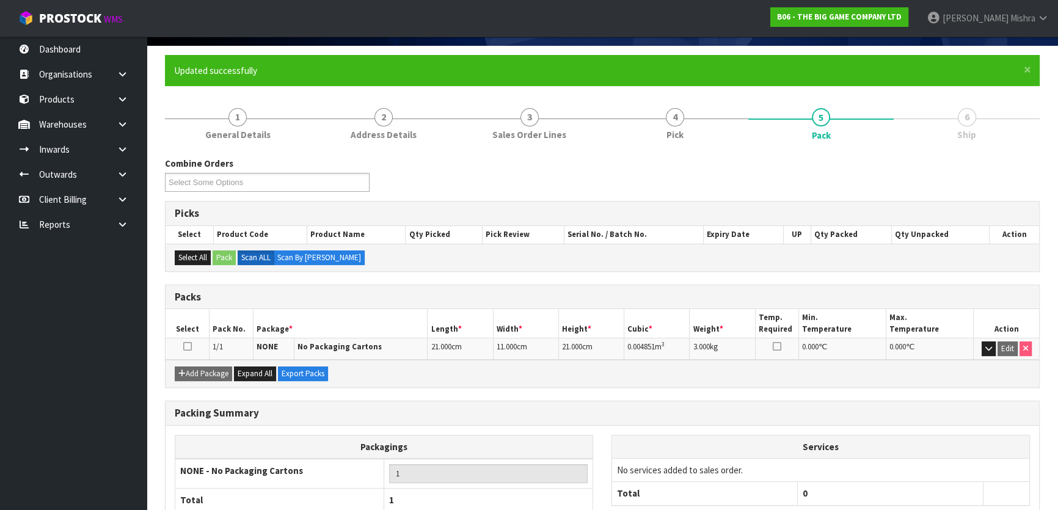
scroll to position [161, 0]
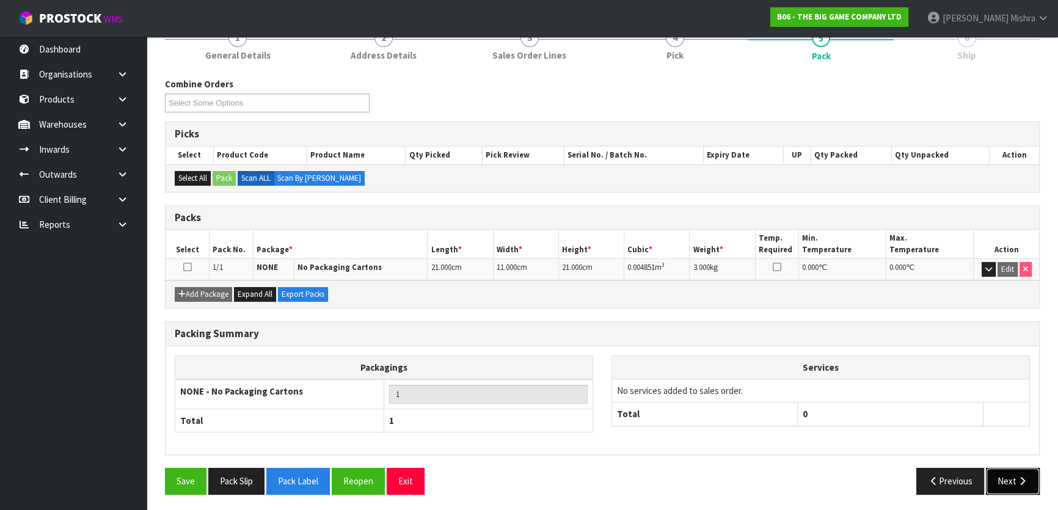
click at [1022, 480] on icon "button" at bounding box center [1023, 480] width 12 height 9
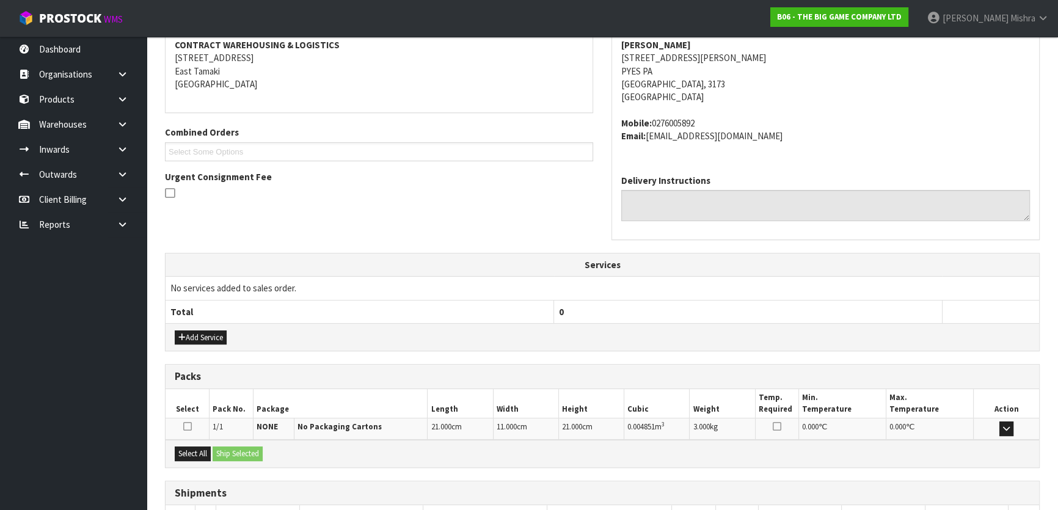
scroll to position [321, 0]
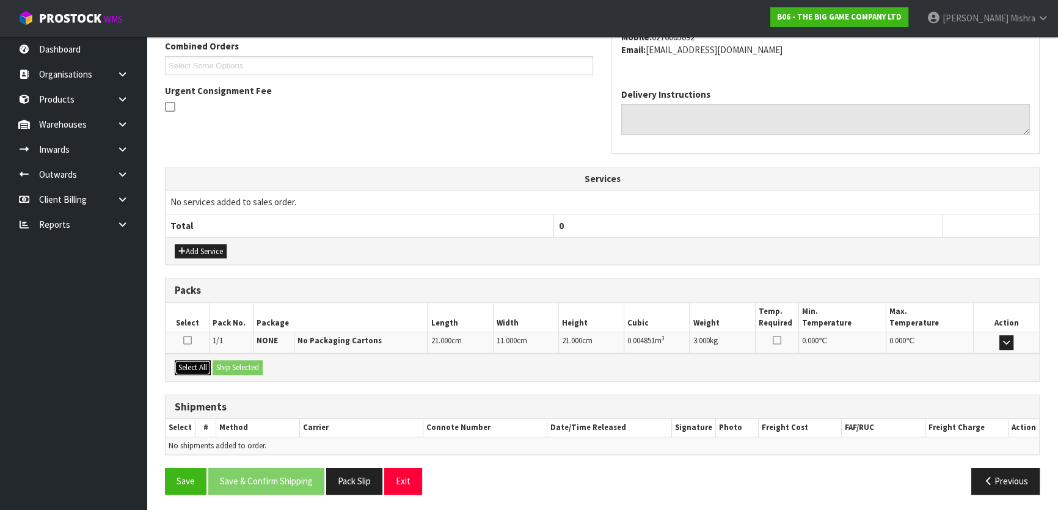
click at [188, 363] on button "Select All" at bounding box center [193, 367] width 36 height 15
click at [239, 368] on button "Ship Selected" at bounding box center [238, 367] width 50 height 15
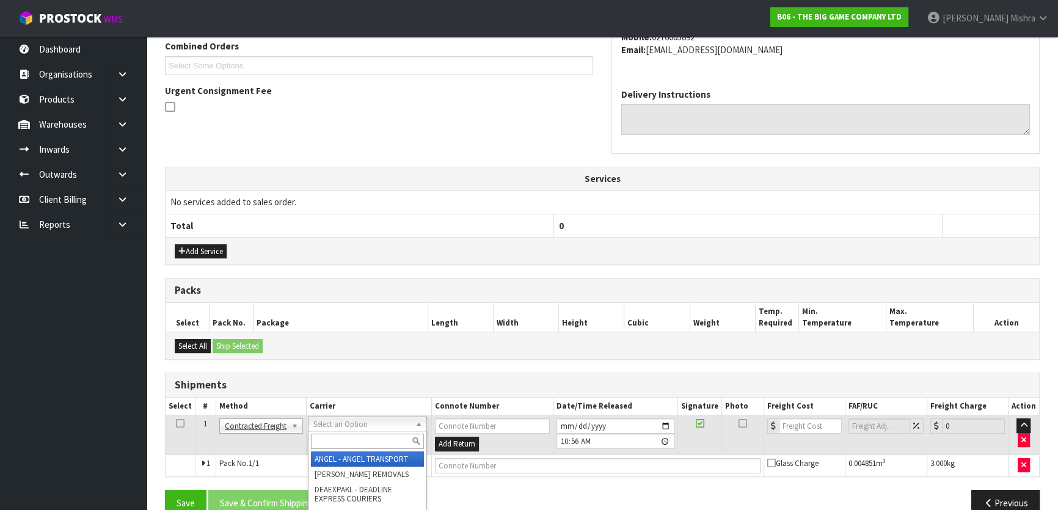
click at [321, 433] on div at bounding box center [367, 441] width 118 height 20
click at [324, 446] on input "text" at bounding box center [367, 441] width 113 height 15
type input "nzp"
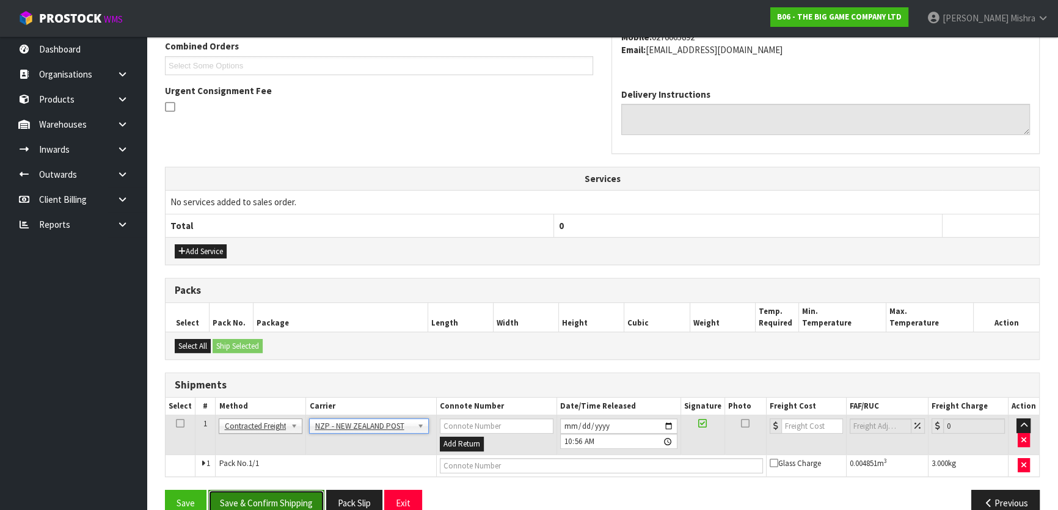
click at [267, 498] on button "Save & Confirm Shipping" at bounding box center [266, 503] width 116 height 26
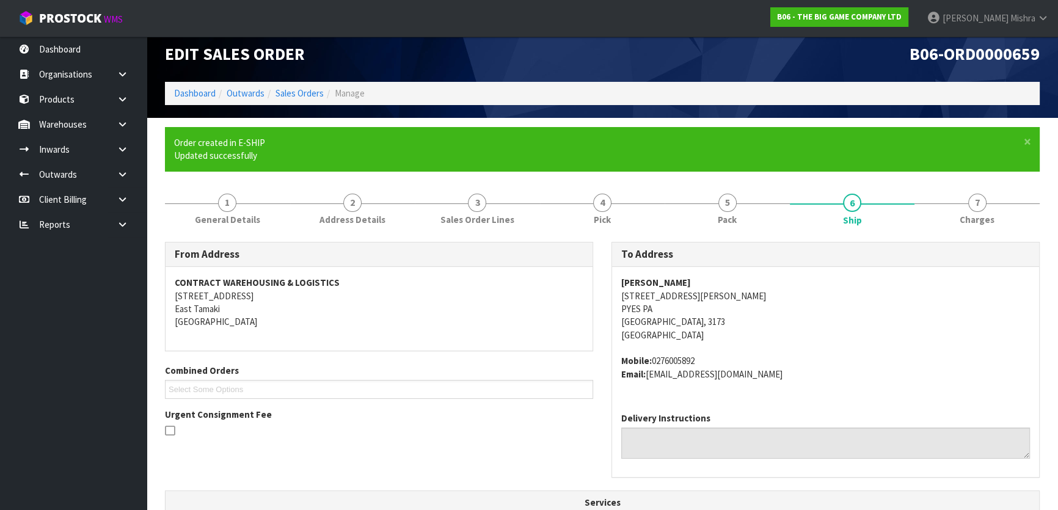
scroll to position [325, 0]
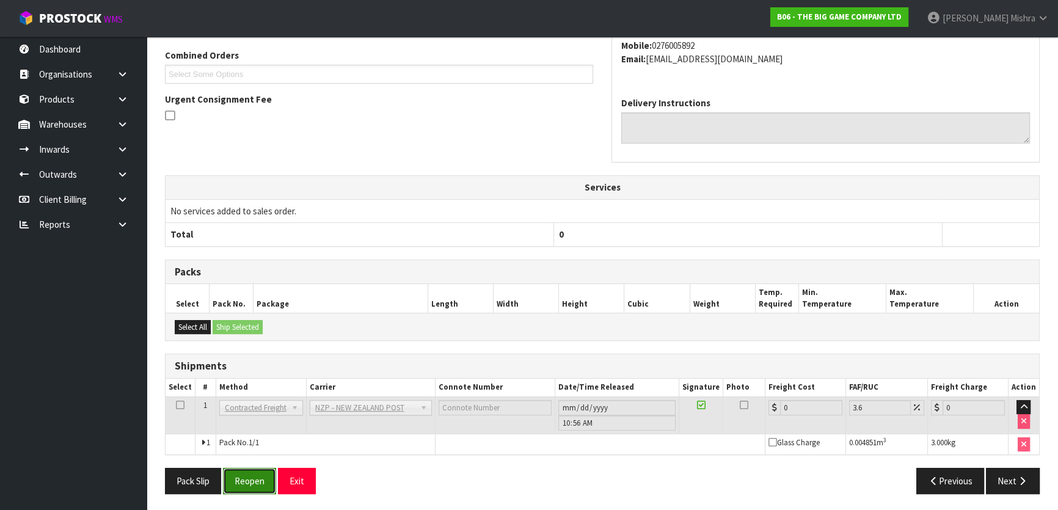
click at [267, 476] on button "Reopen" at bounding box center [249, 481] width 53 height 26
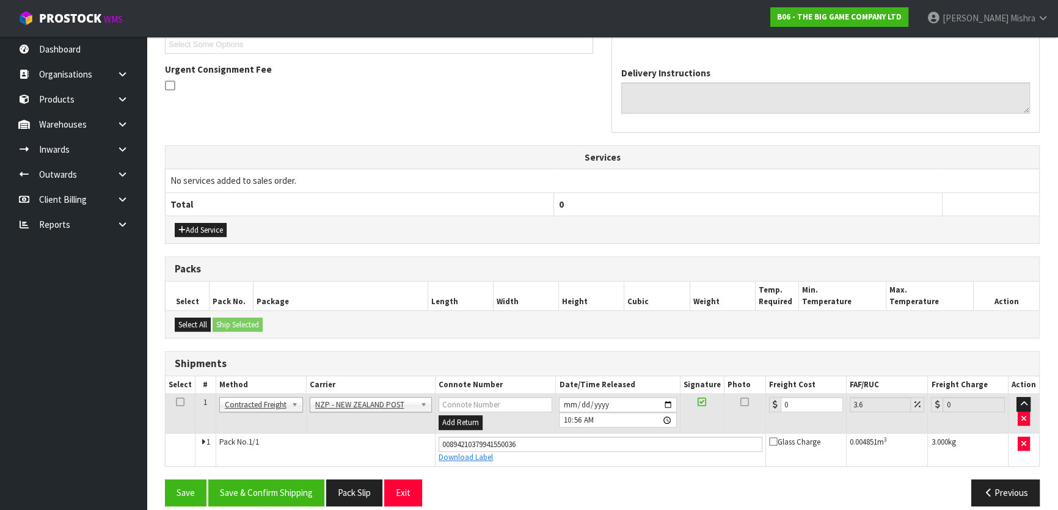
scroll to position [354, 0]
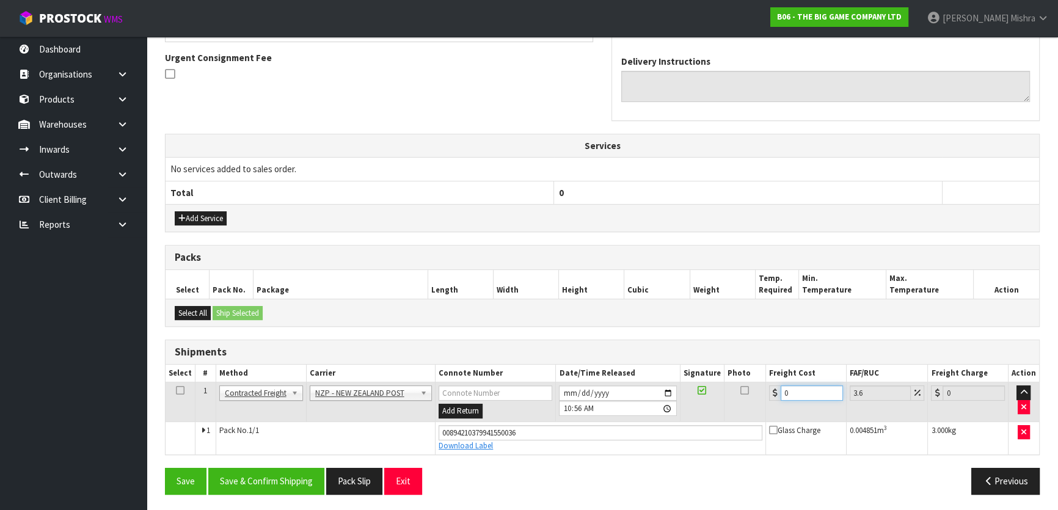
drag, startPoint x: 806, startPoint y: 391, endPoint x: 714, endPoint y: 397, distance: 91.8
click at [714, 397] on tr "1 Client Local Pickup Customer Local Pickup Company Freight Contracted Freight …" at bounding box center [603, 402] width 874 height 40
type input "1"
type input "1.04"
type input "13"
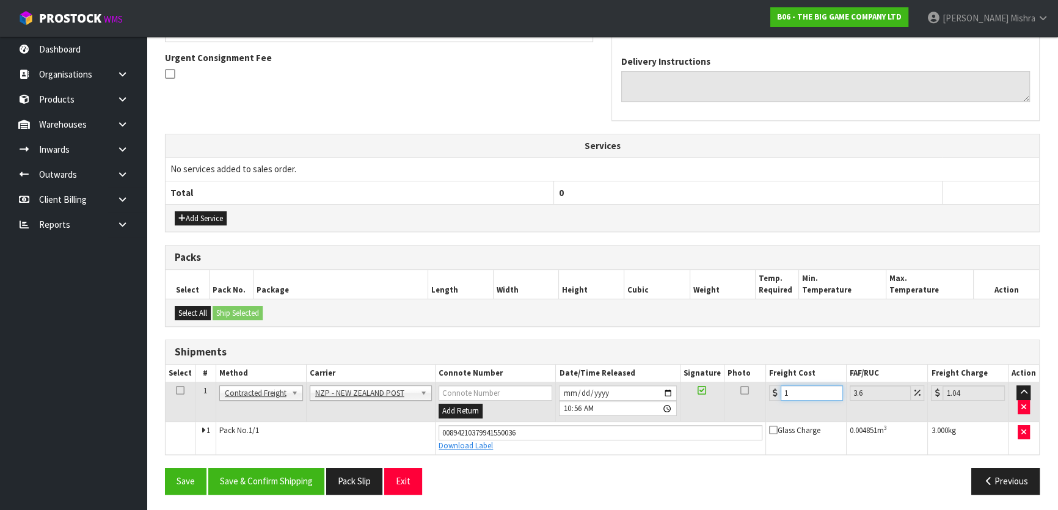
type input "13.47"
type input "13.04"
type input "13.51"
type input "13.04"
drag, startPoint x: 280, startPoint y: 484, endPoint x: 395, endPoint y: 461, distance: 116.6
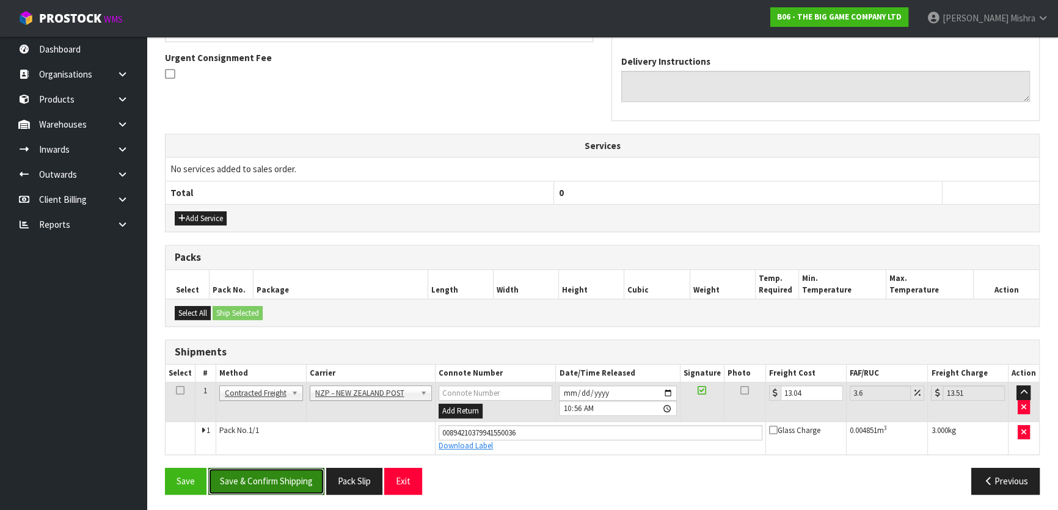
click at [280, 484] on button "Save & Confirm Shipping" at bounding box center [266, 481] width 116 height 26
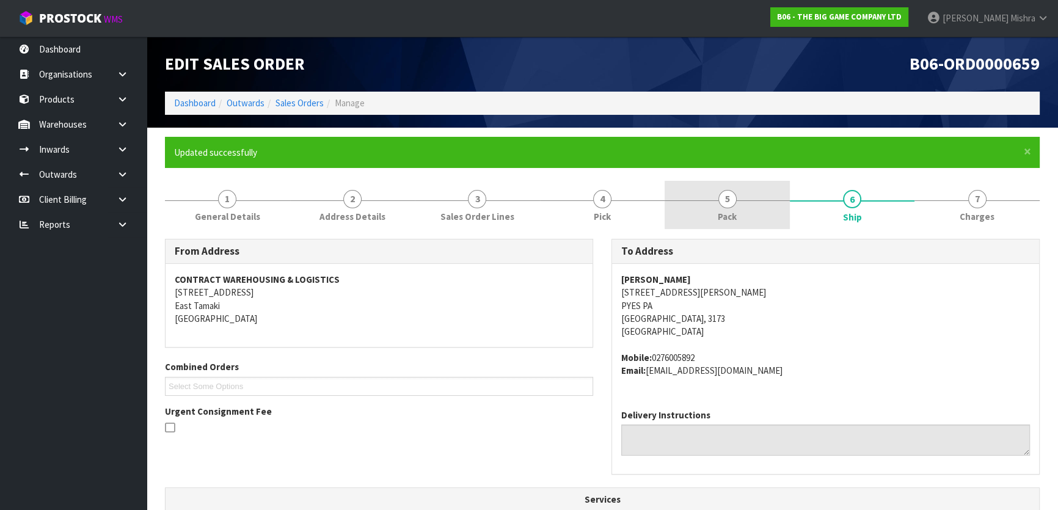
click at [715, 214] on link "5 Pack" at bounding box center [727, 205] width 125 height 48
